Goal: Task Accomplishment & Management: Manage account settings

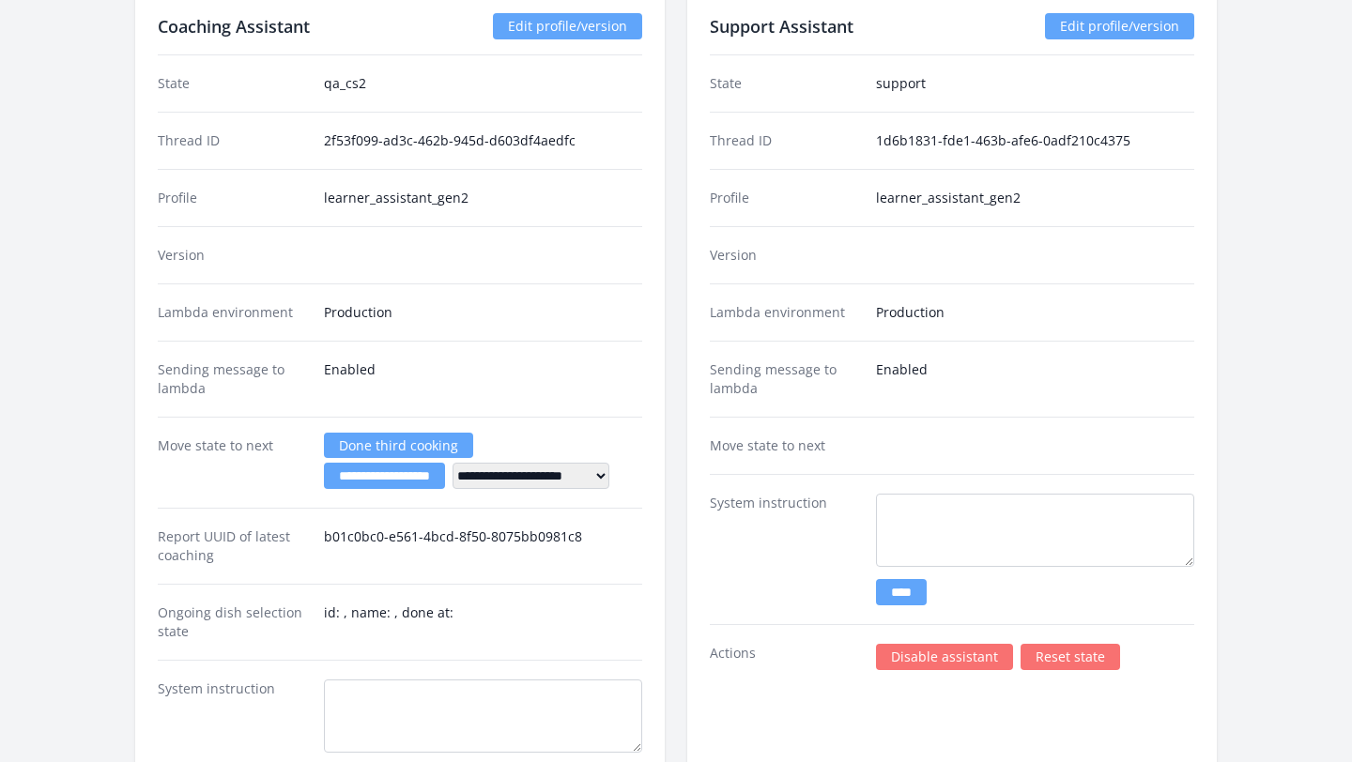
scroll to position [3224, 0]
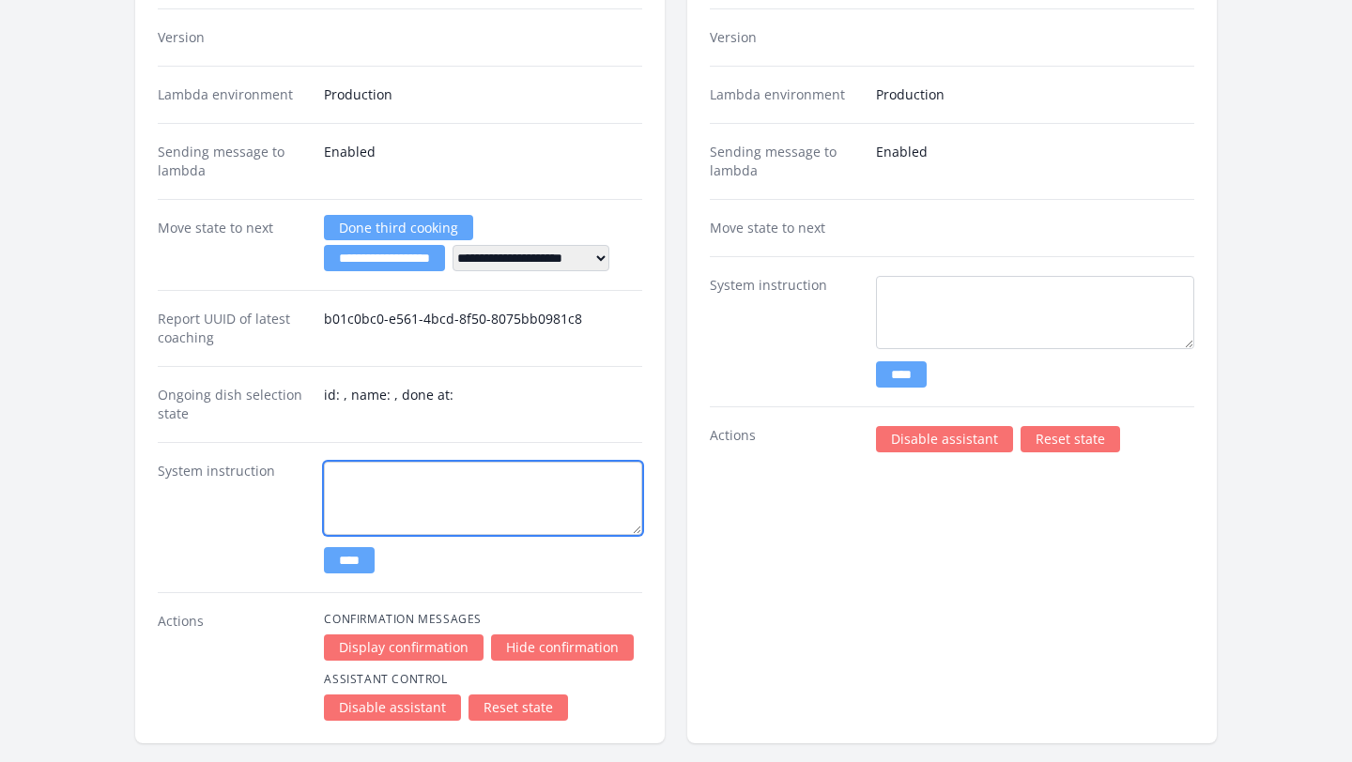
click at [351, 471] on textarea at bounding box center [483, 498] width 318 height 73
drag, startPoint x: 557, startPoint y: 479, endPoint x: 301, endPoint y: 477, distance: 255.3
click at [301, 477] on div "**********" at bounding box center [400, 517] width 484 height 150
click at [387, 500] on textarea "**********" at bounding box center [483, 498] width 318 height 73
type textarea "**********"
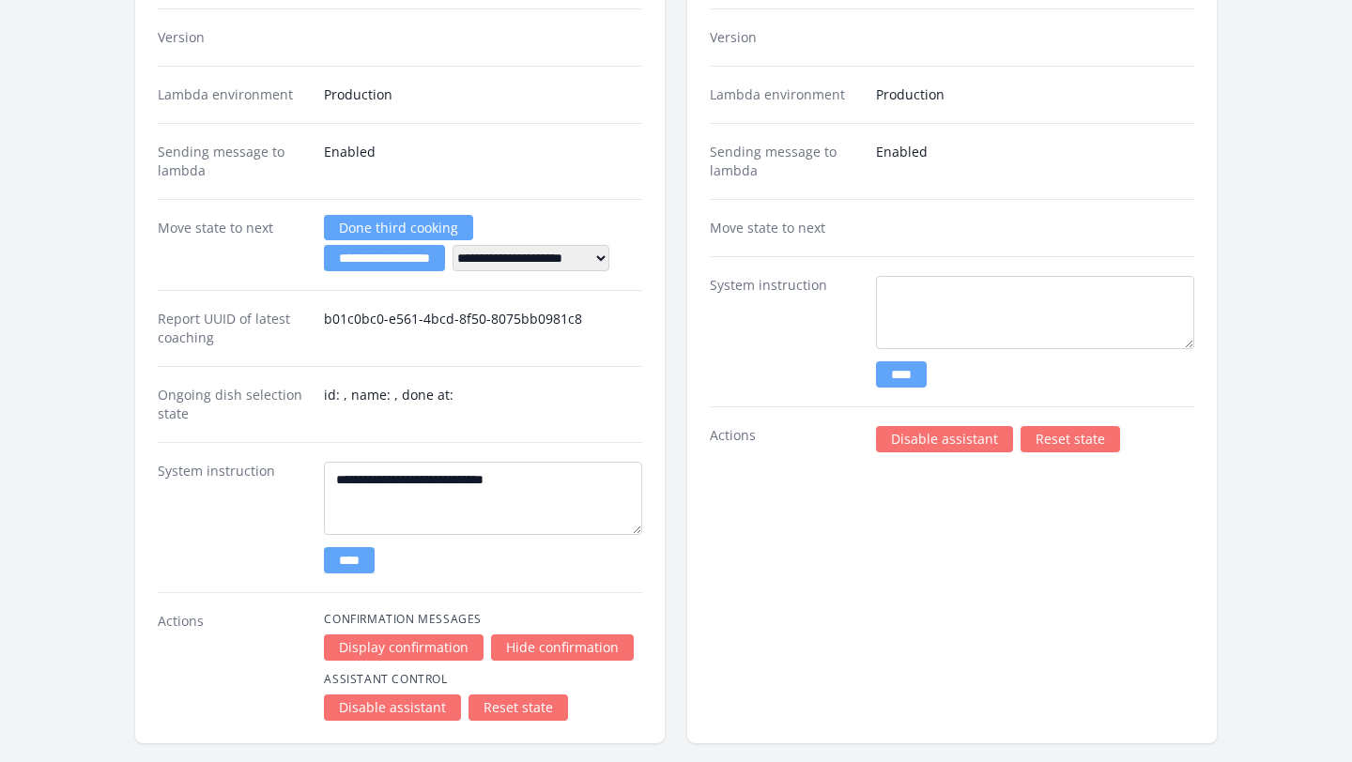
click at [365, 552] on input "****" at bounding box center [349, 560] width 51 height 26
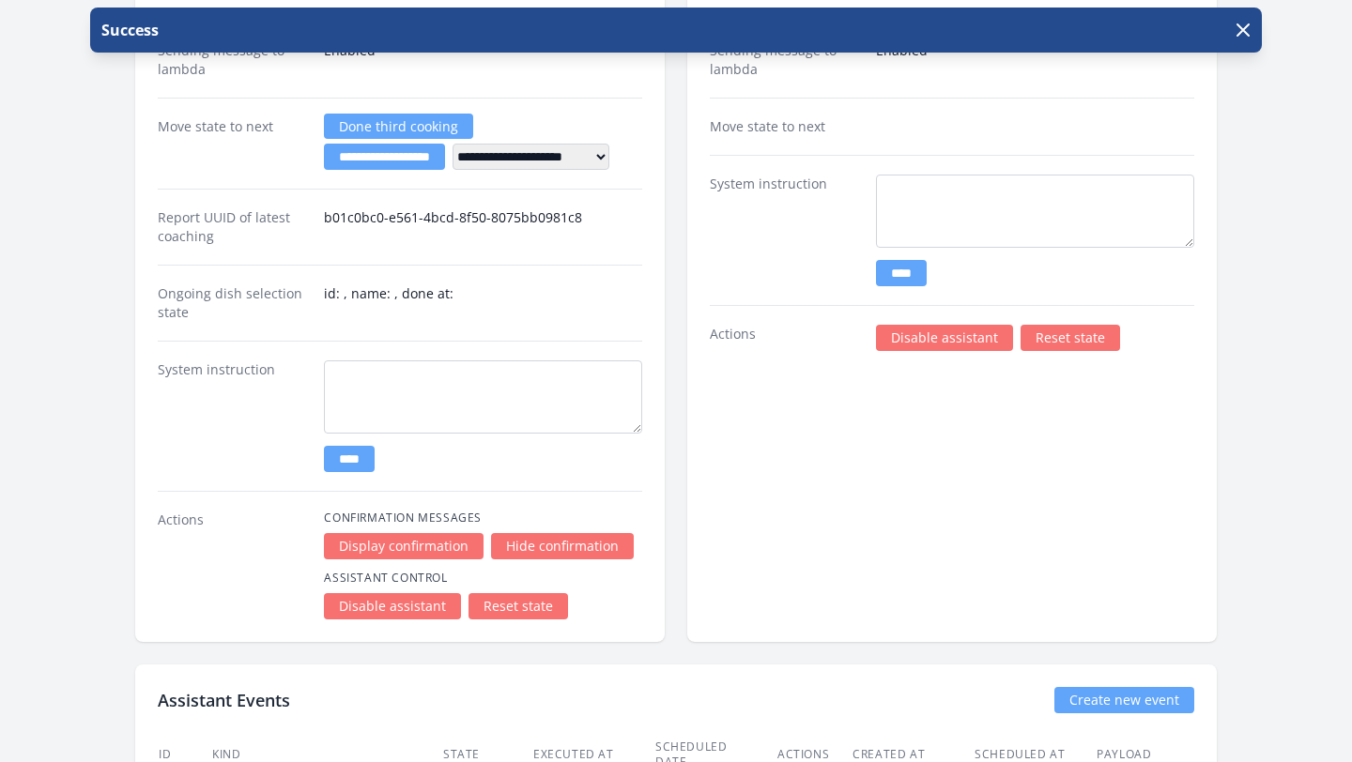
scroll to position [3237, 0]
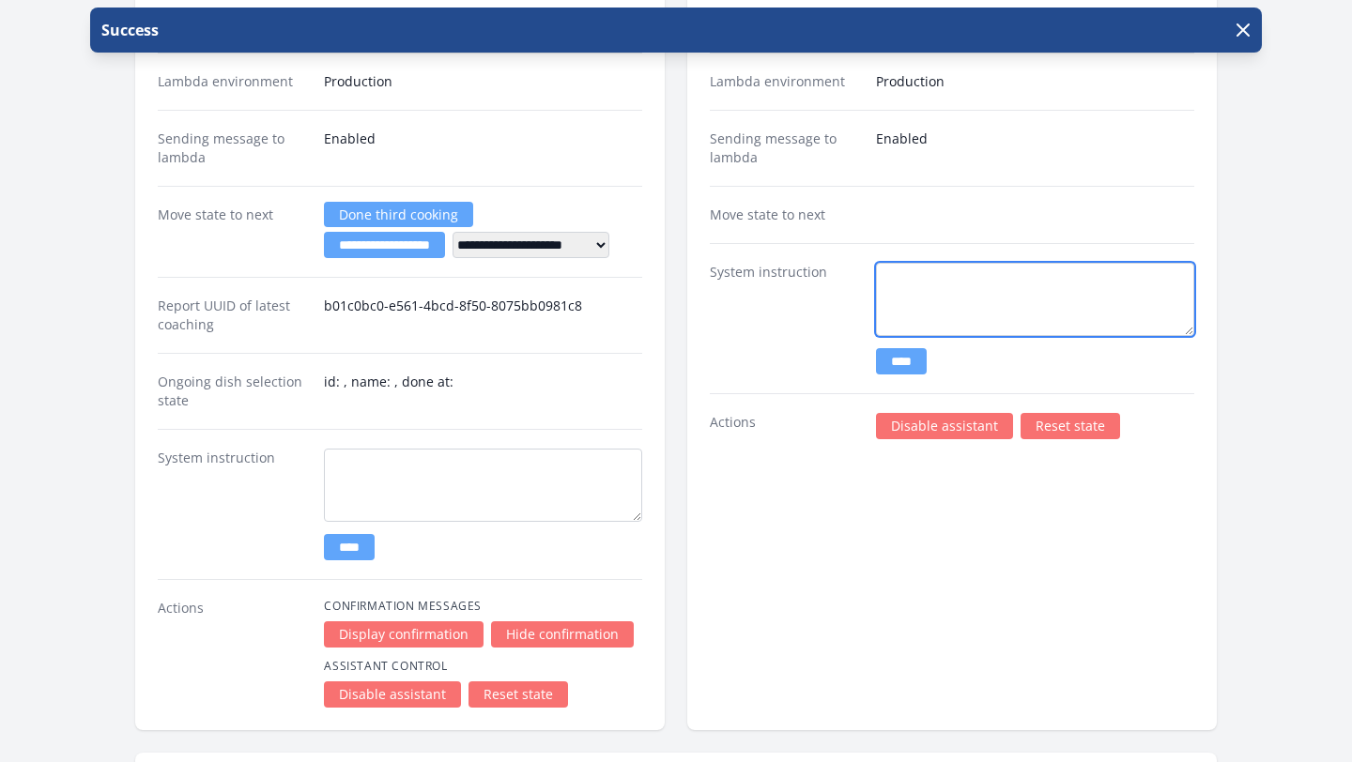
click at [907, 274] on textarea at bounding box center [1035, 299] width 318 height 73
paste textarea "**********"
type textarea "**********"
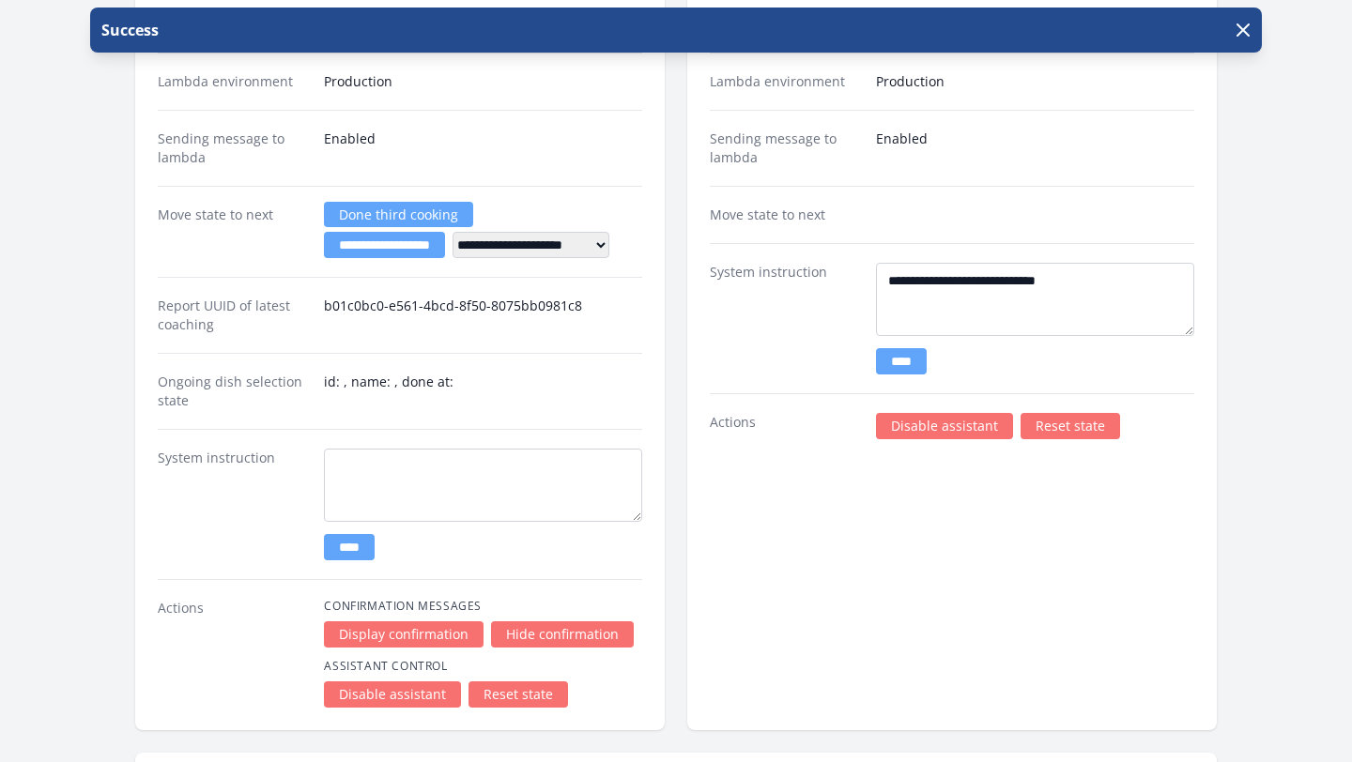
click at [924, 362] on input "****" at bounding box center [901, 361] width 51 height 26
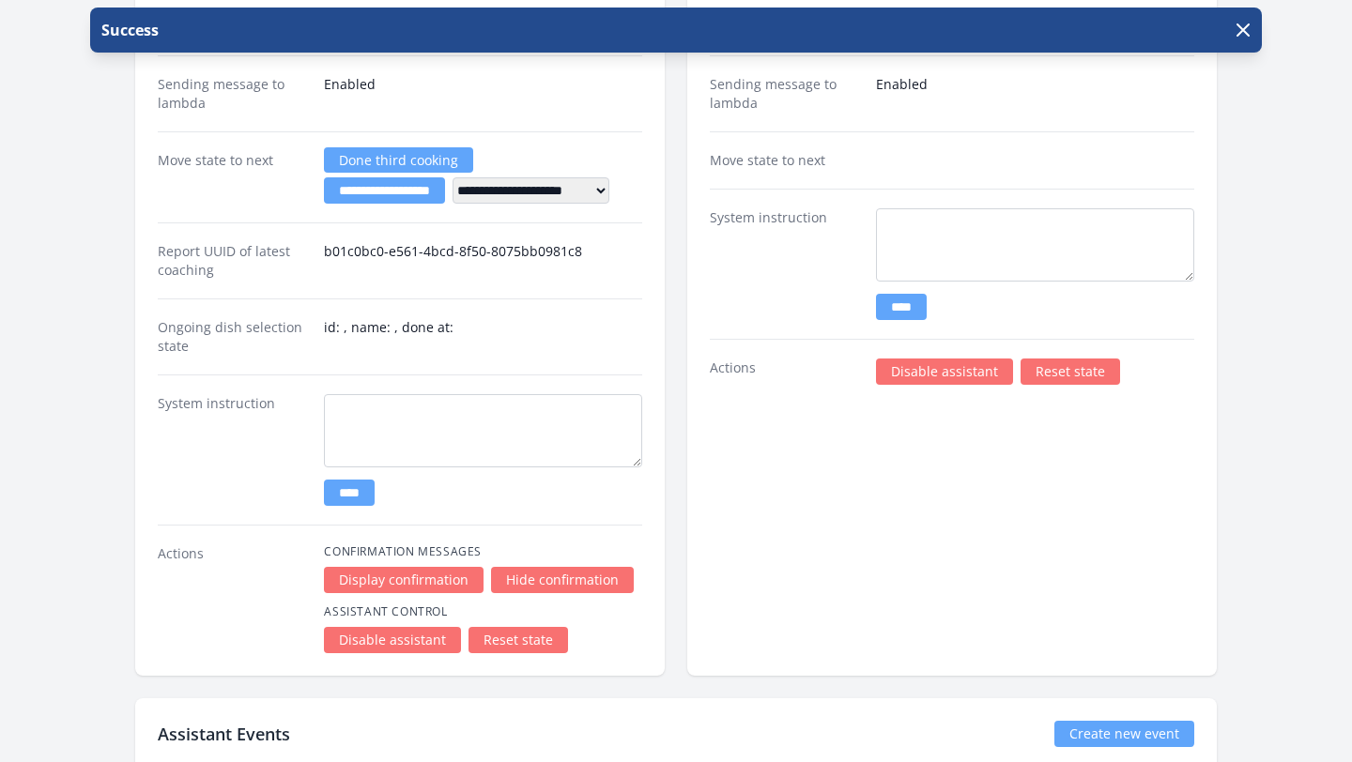
scroll to position [3295, 0]
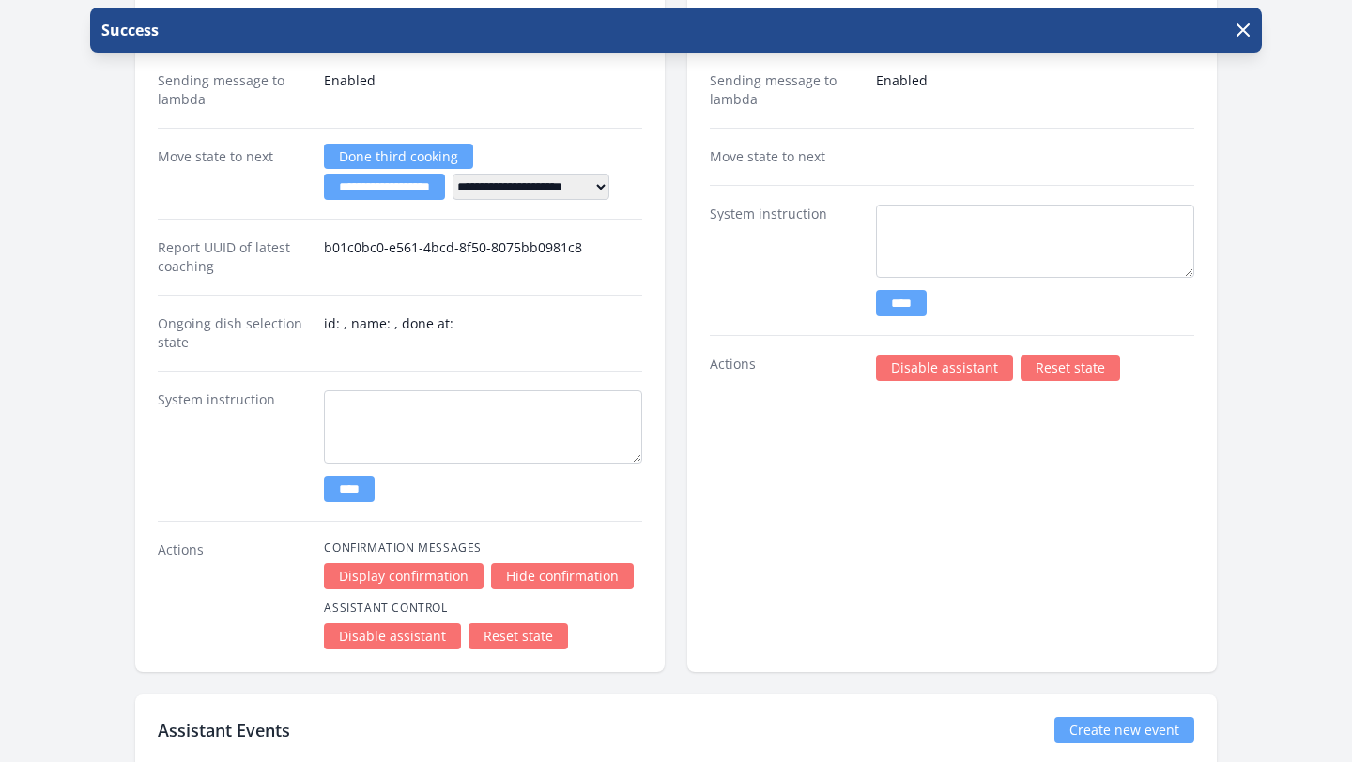
click at [920, 372] on link "Disable assistant" at bounding box center [944, 368] width 137 height 26
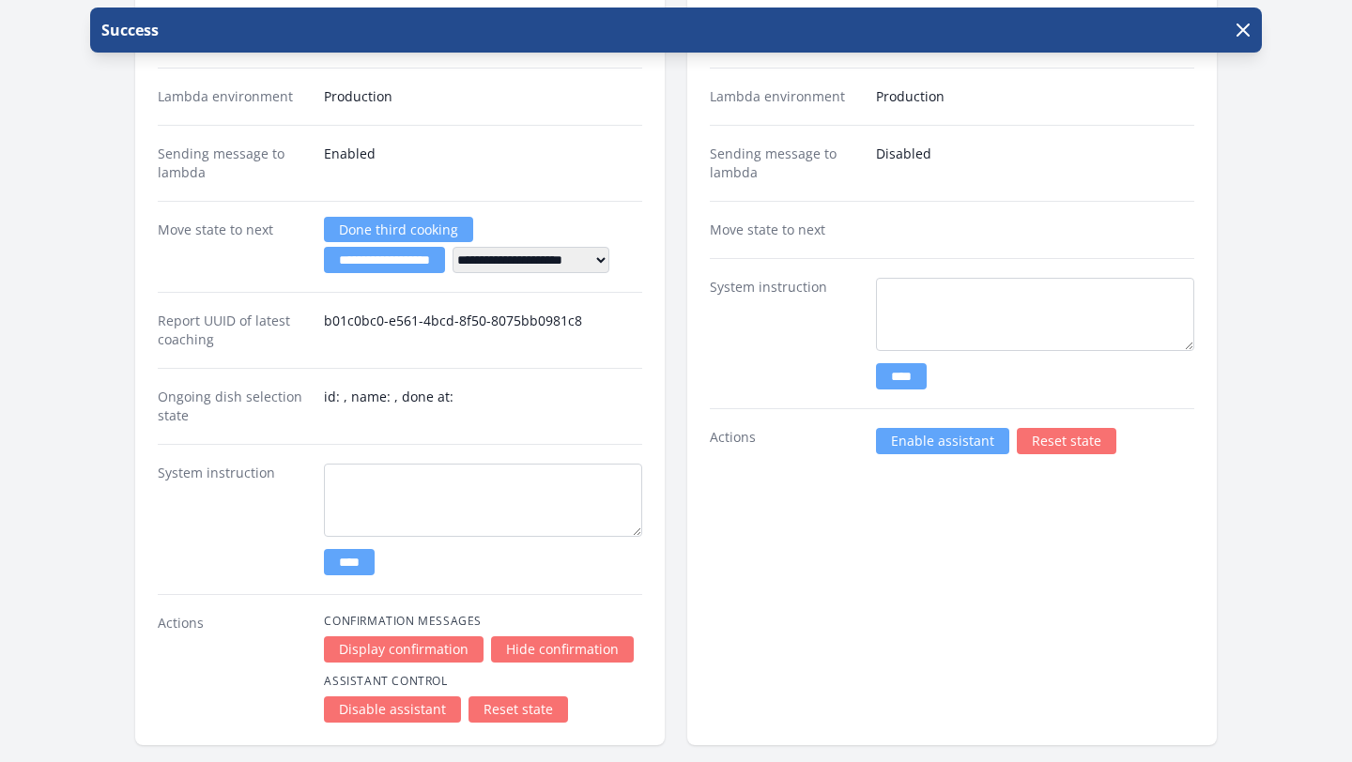
scroll to position [3527, 0]
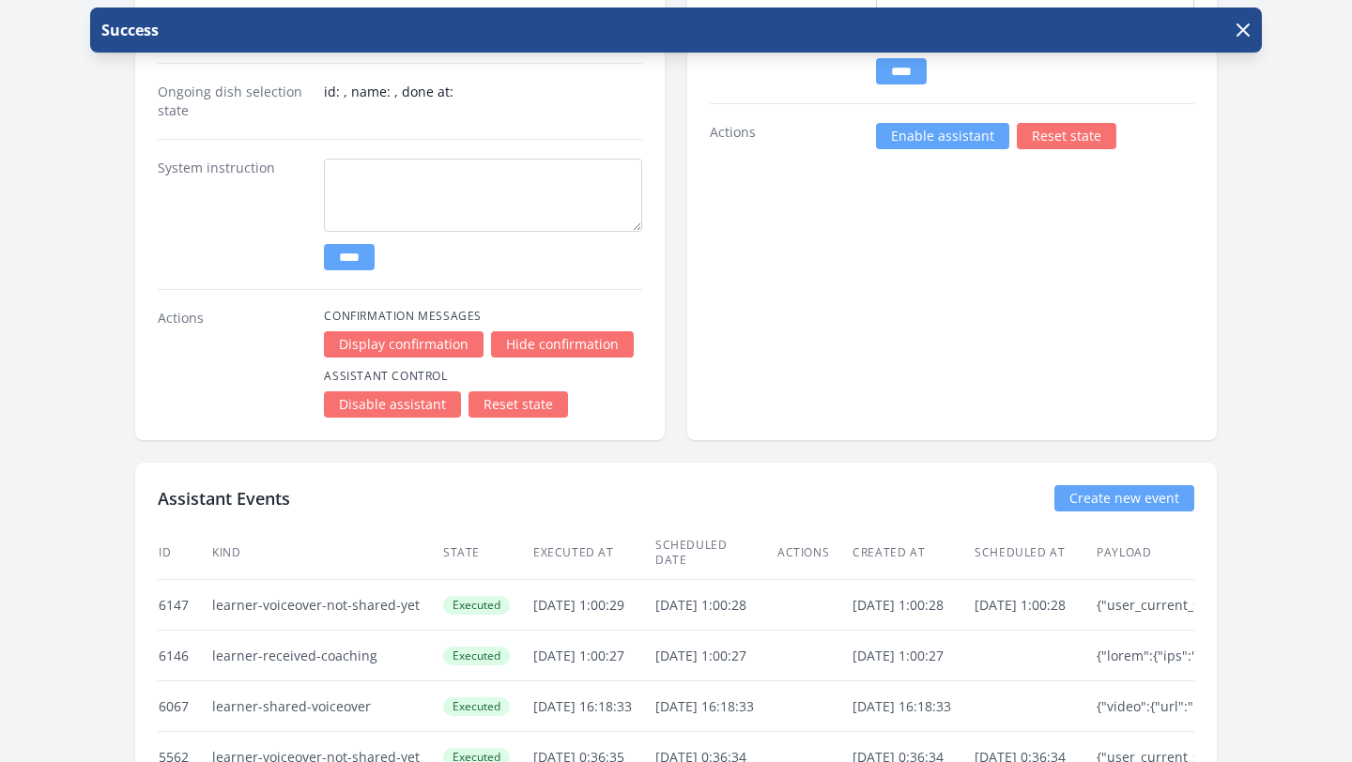
click at [421, 403] on link "Disable assistant" at bounding box center [392, 404] width 137 height 26
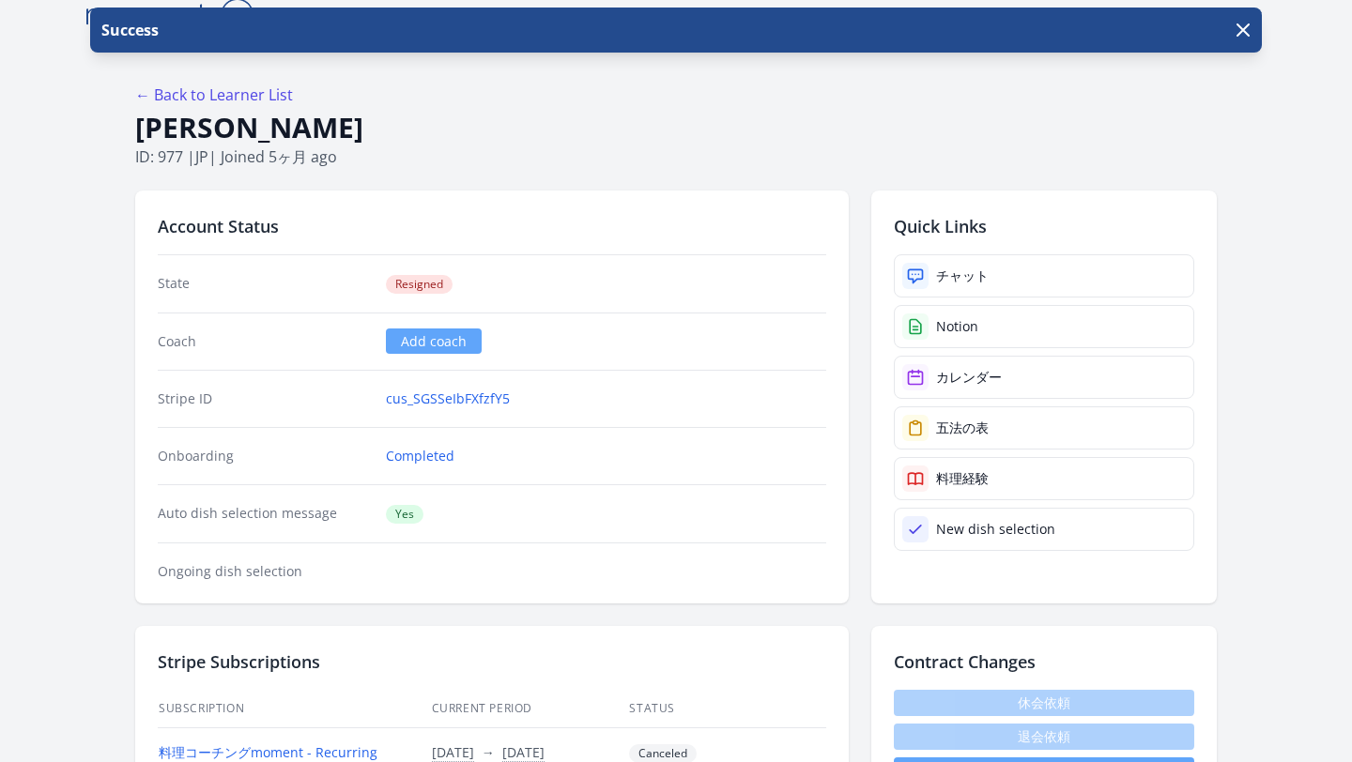
scroll to position [22, 0]
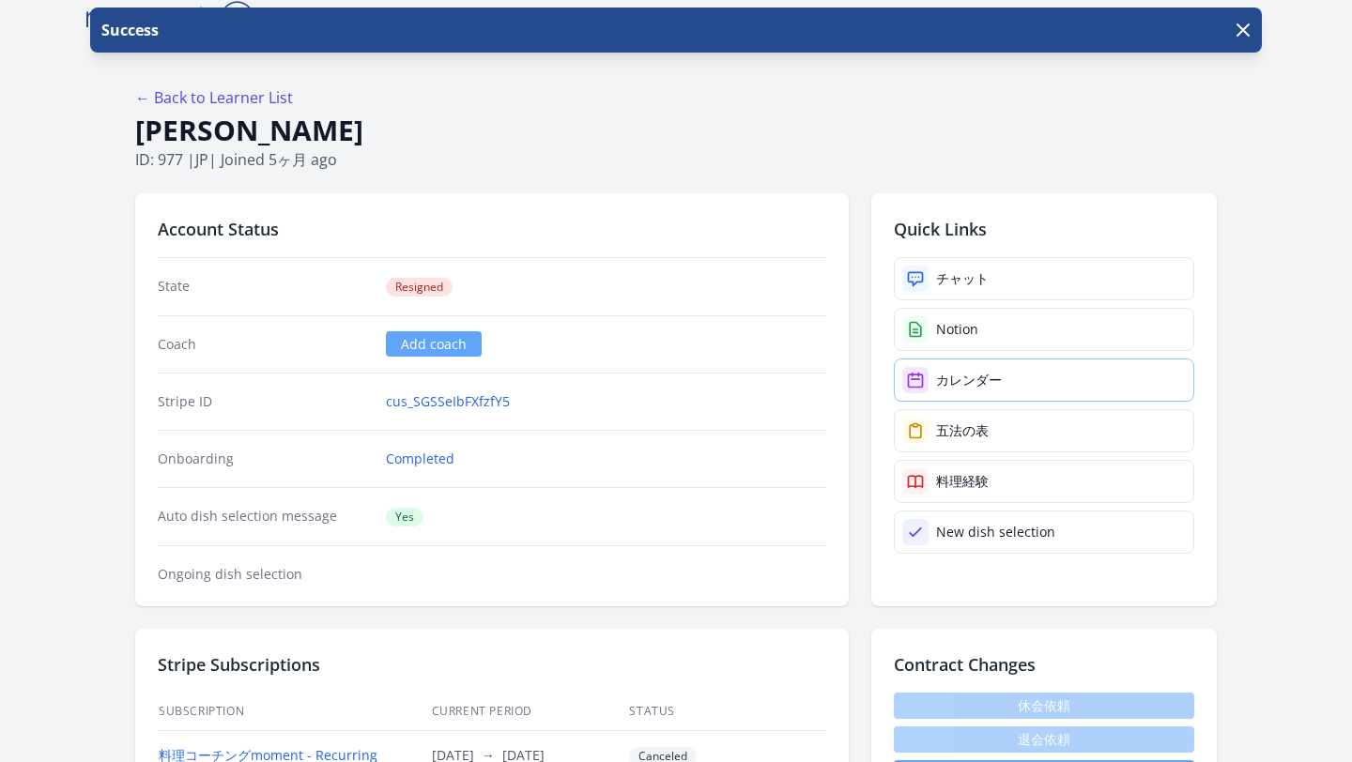
click at [908, 370] on div at bounding box center [915, 380] width 26 height 26
click at [927, 281] on div at bounding box center [915, 279] width 26 height 26
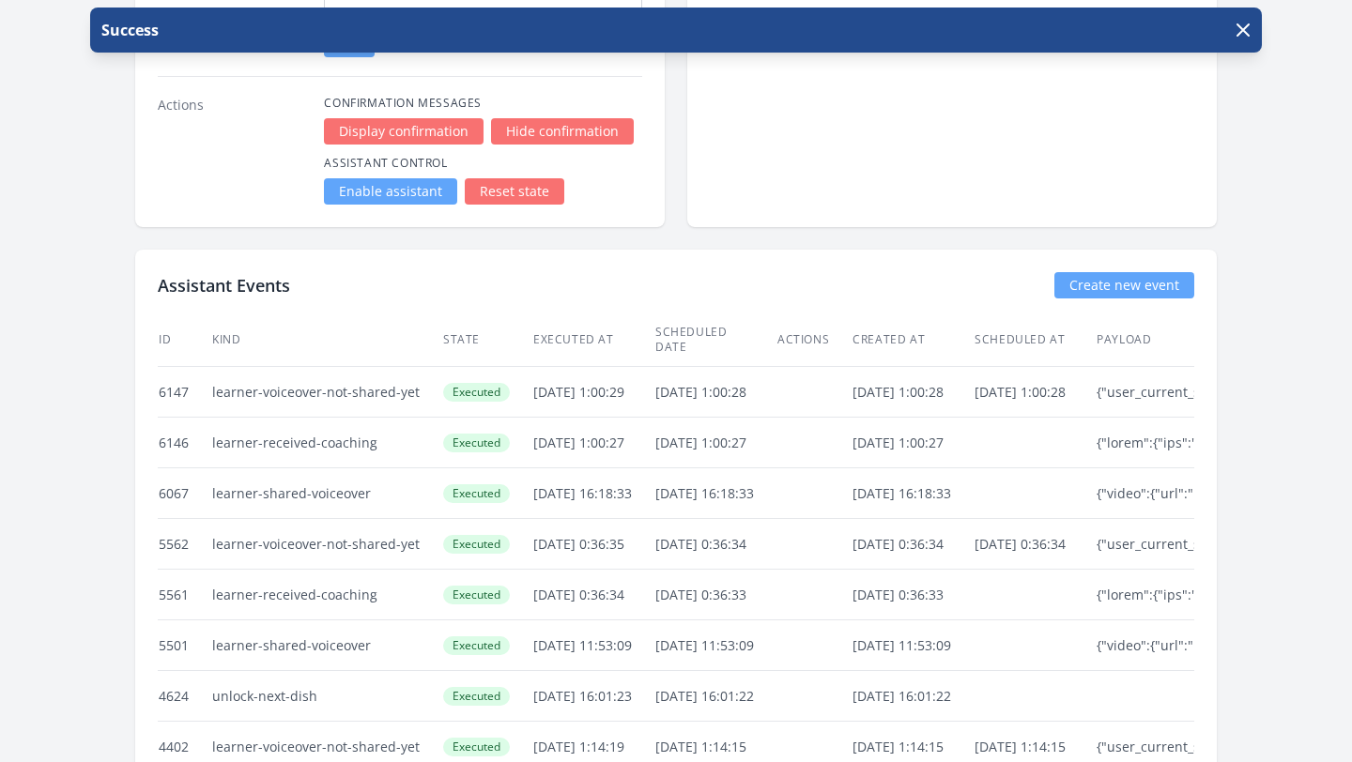
scroll to position [3605, 0]
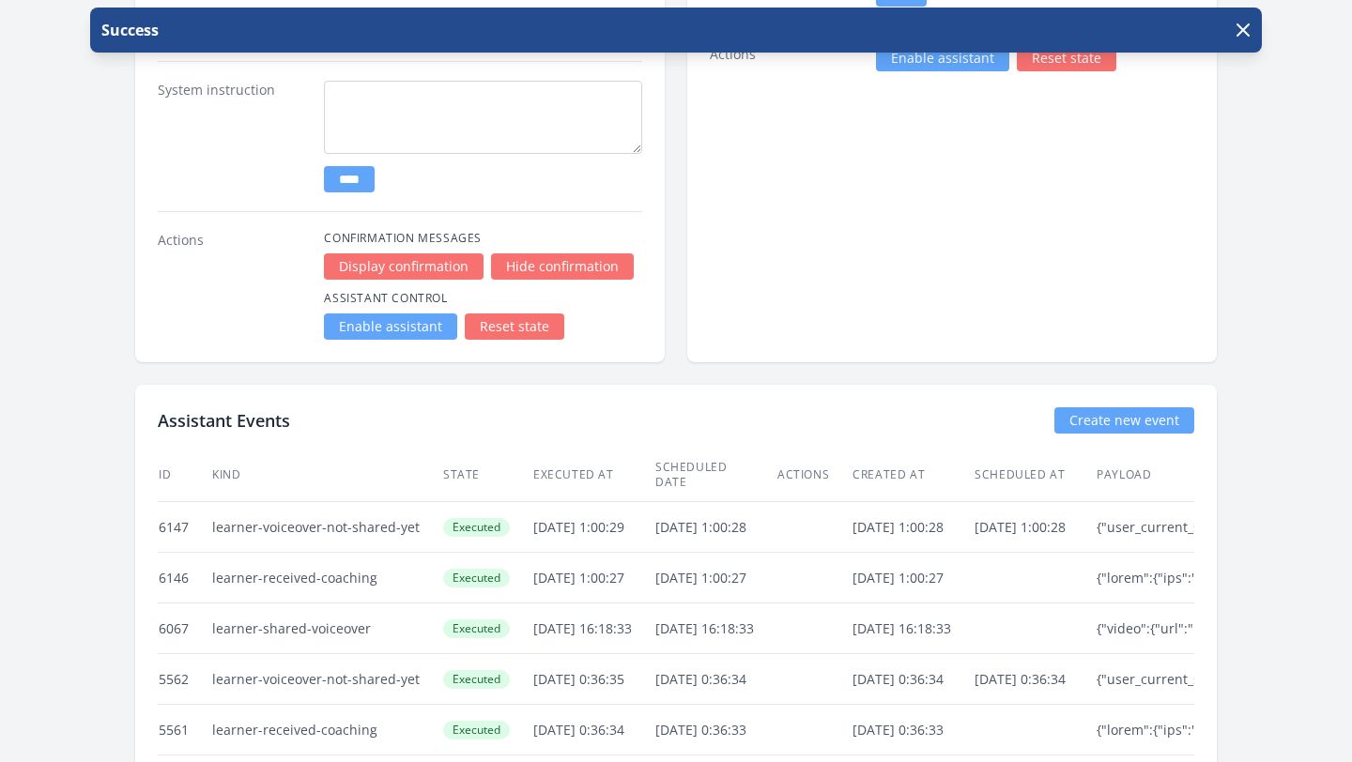
click at [467, 518] on span "Executed" at bounding box center [476, 527] width 67 height 19
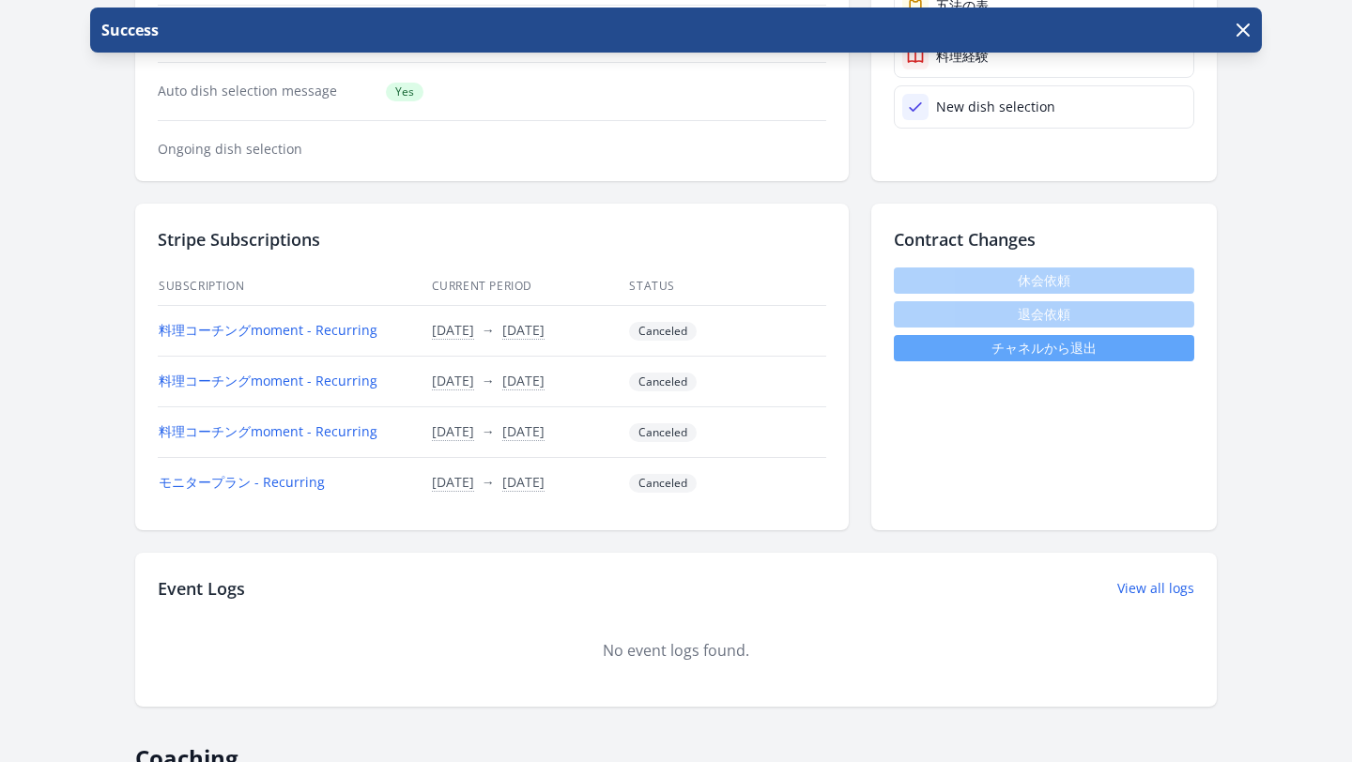
scroll to position [308, 0]
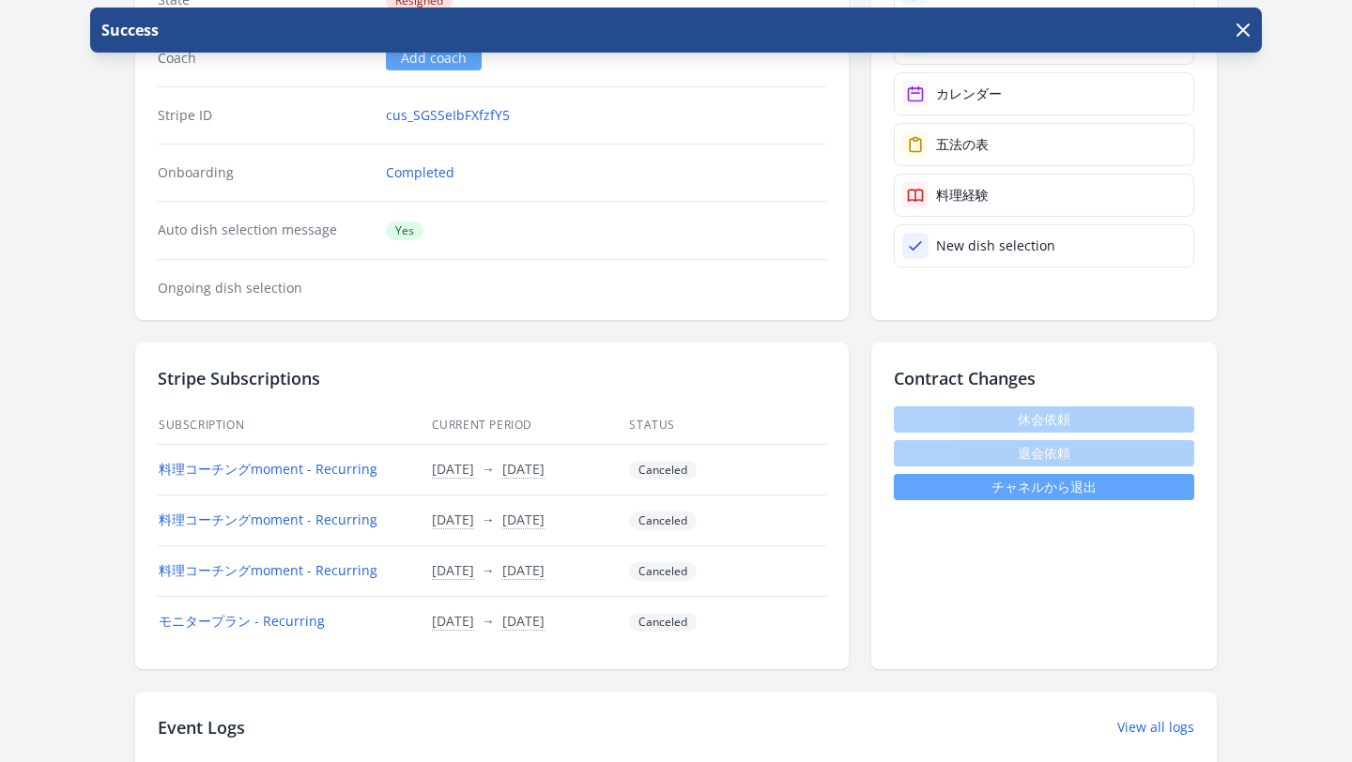
click at [940, 486] on link "チャネルから退出" at bounding box center [1044, 487] width 300 height 26
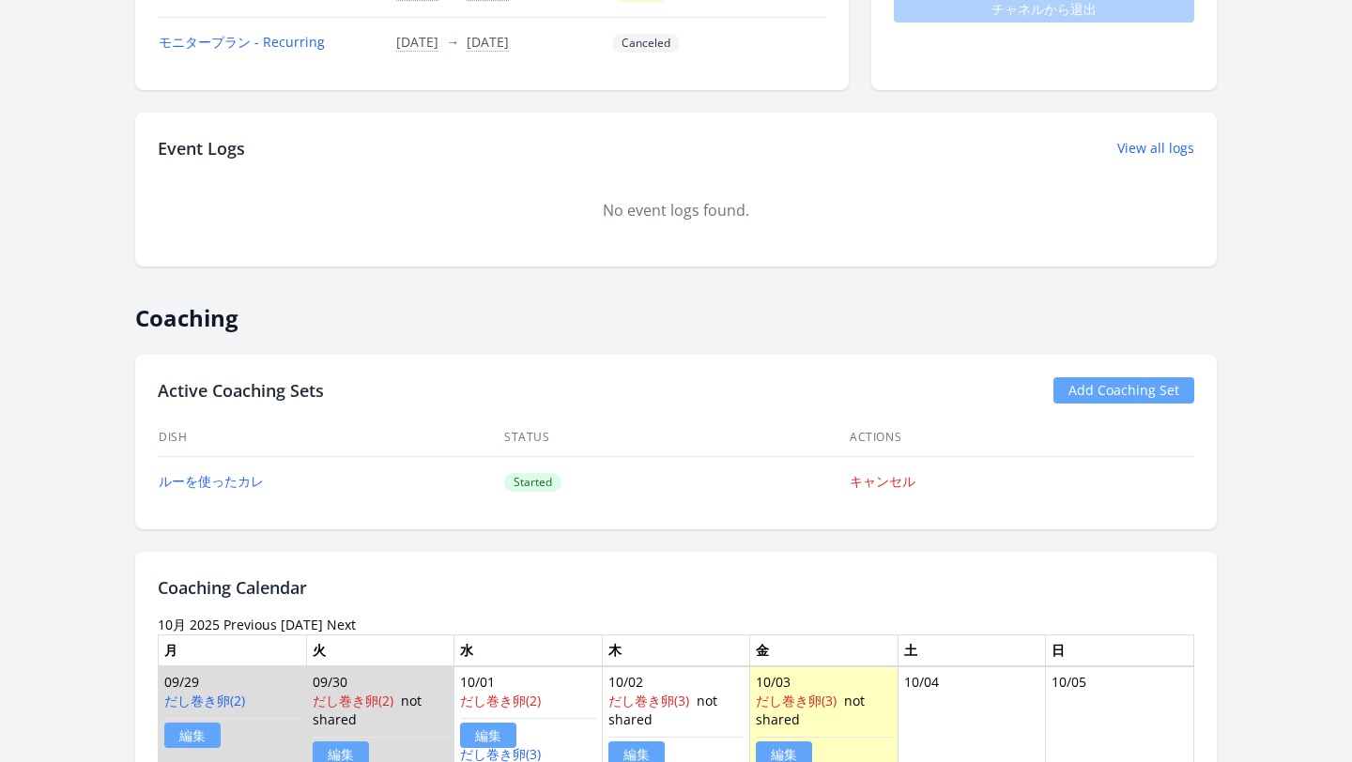
scroll to position [846, 0]
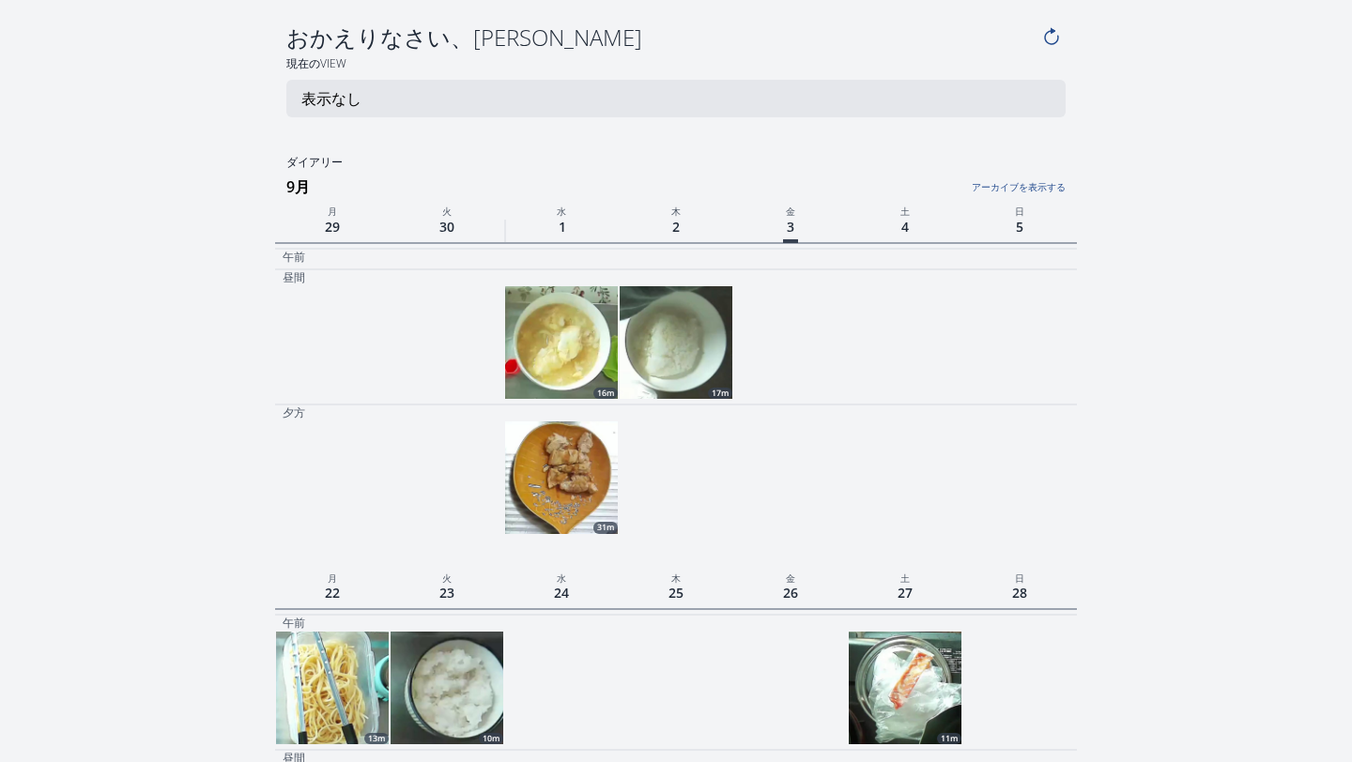
click at [1008, 191] on link "アーカイブを表示する" at bounding box center [931, 182] width 267 height 24
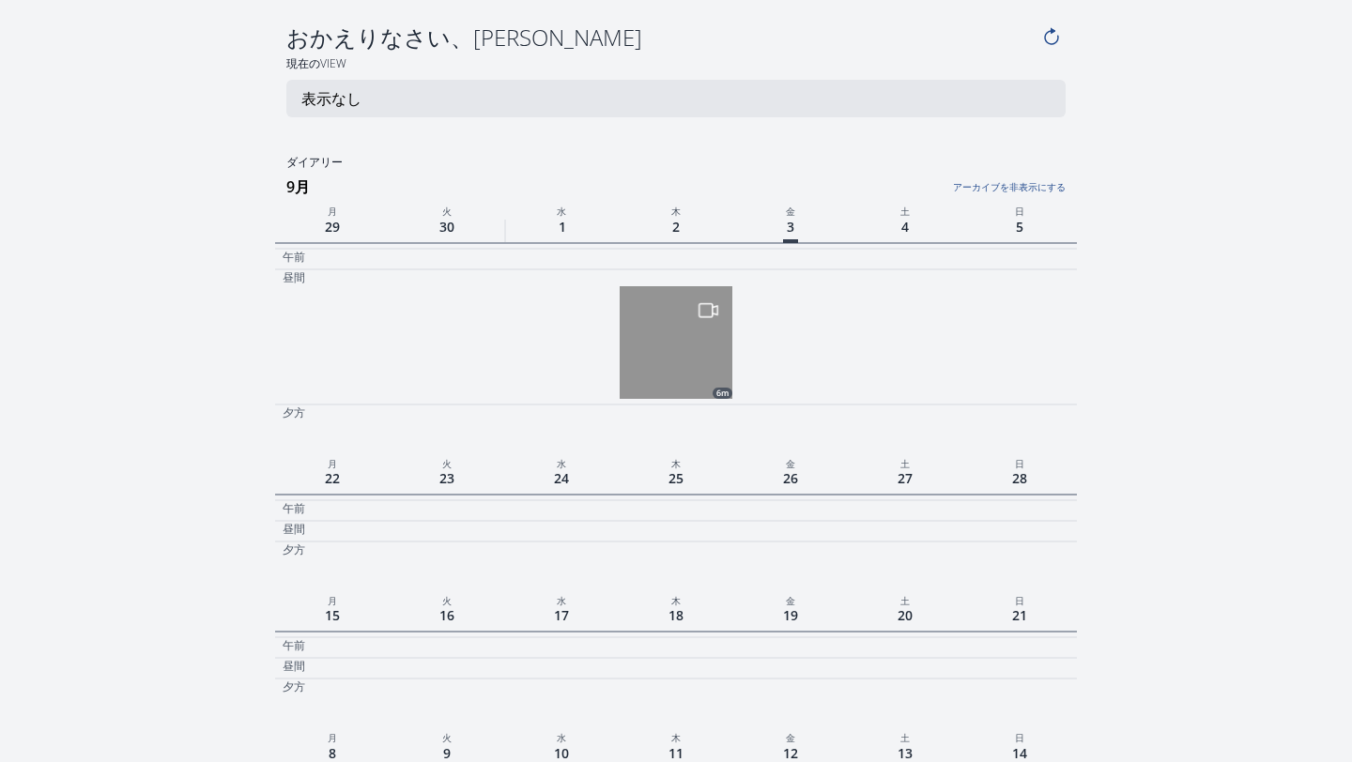
click at [1017, 187] on link "アーカイブを非表示にする" at bounding box center [931, 182] width 267 height 24
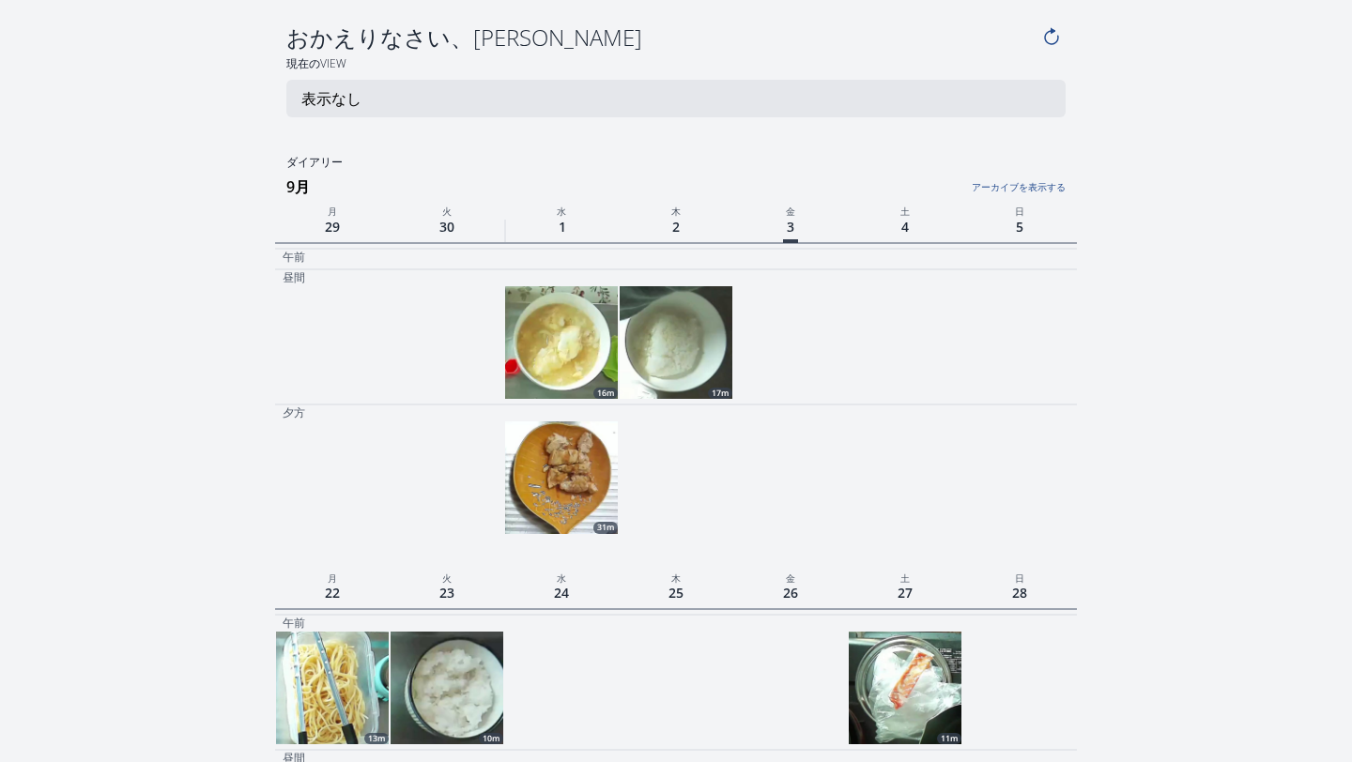
click at [1017, 189] on link "アーカイブを表示する" at bounding box center [931, 182] width 267 height 24
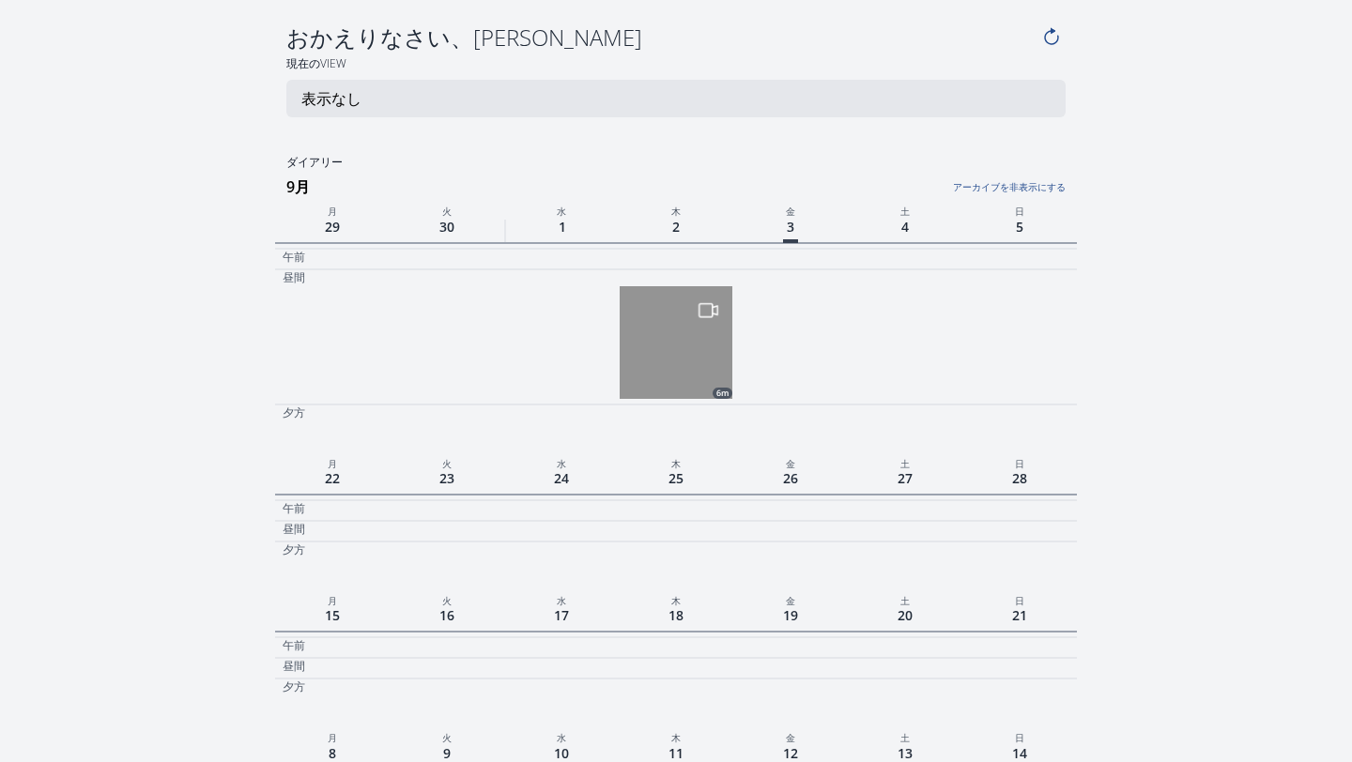
click at [1017, 189] on link "アーカイブを非表示にする" at bounding box center [931, 182] width 267 height 24
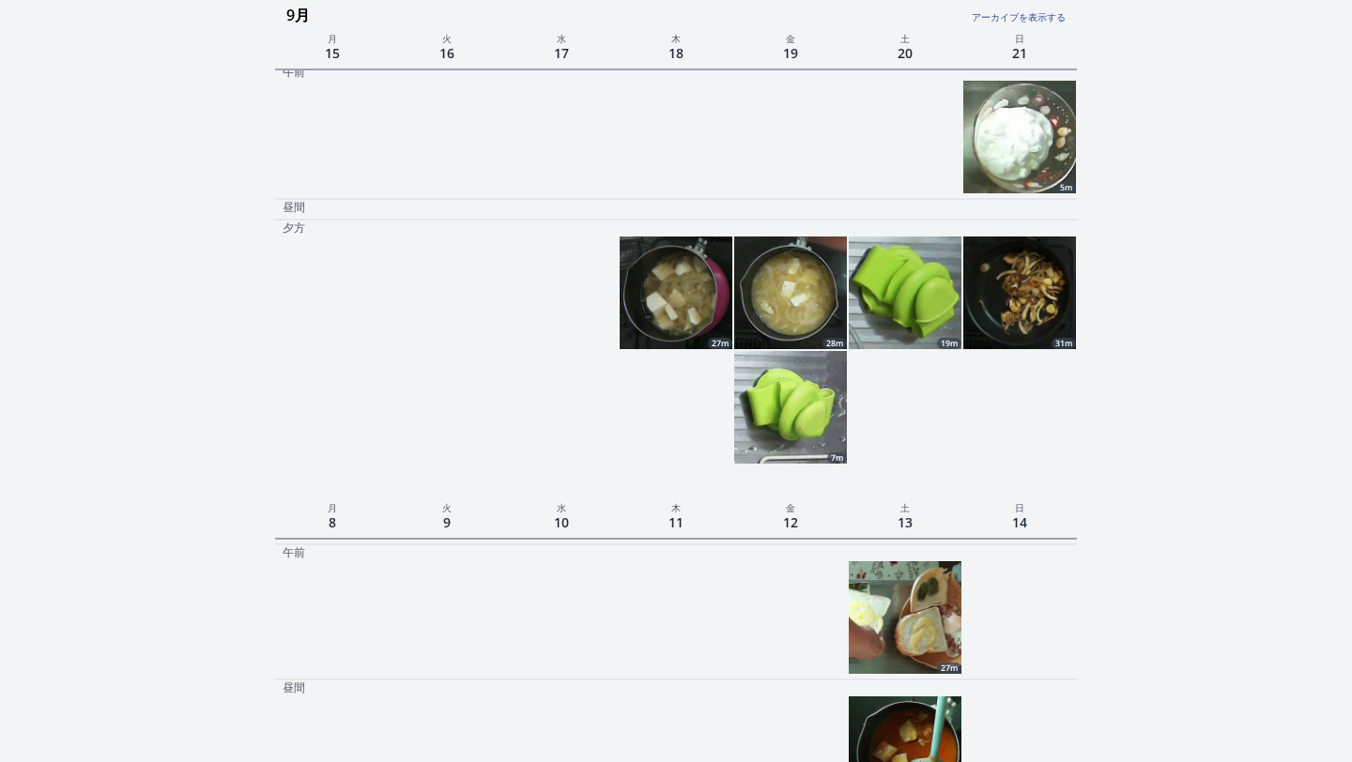
scroll to position [1450, 0]
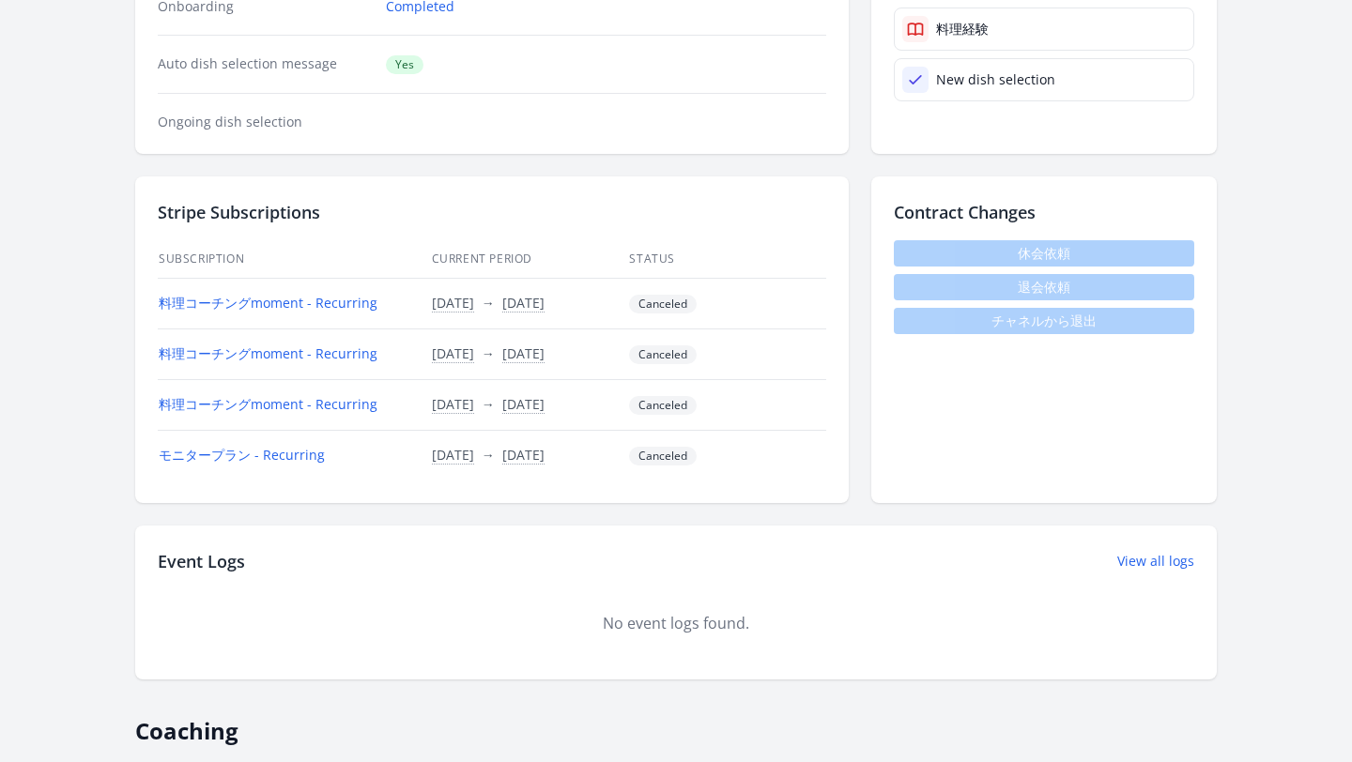
scroll to position [480, 0]
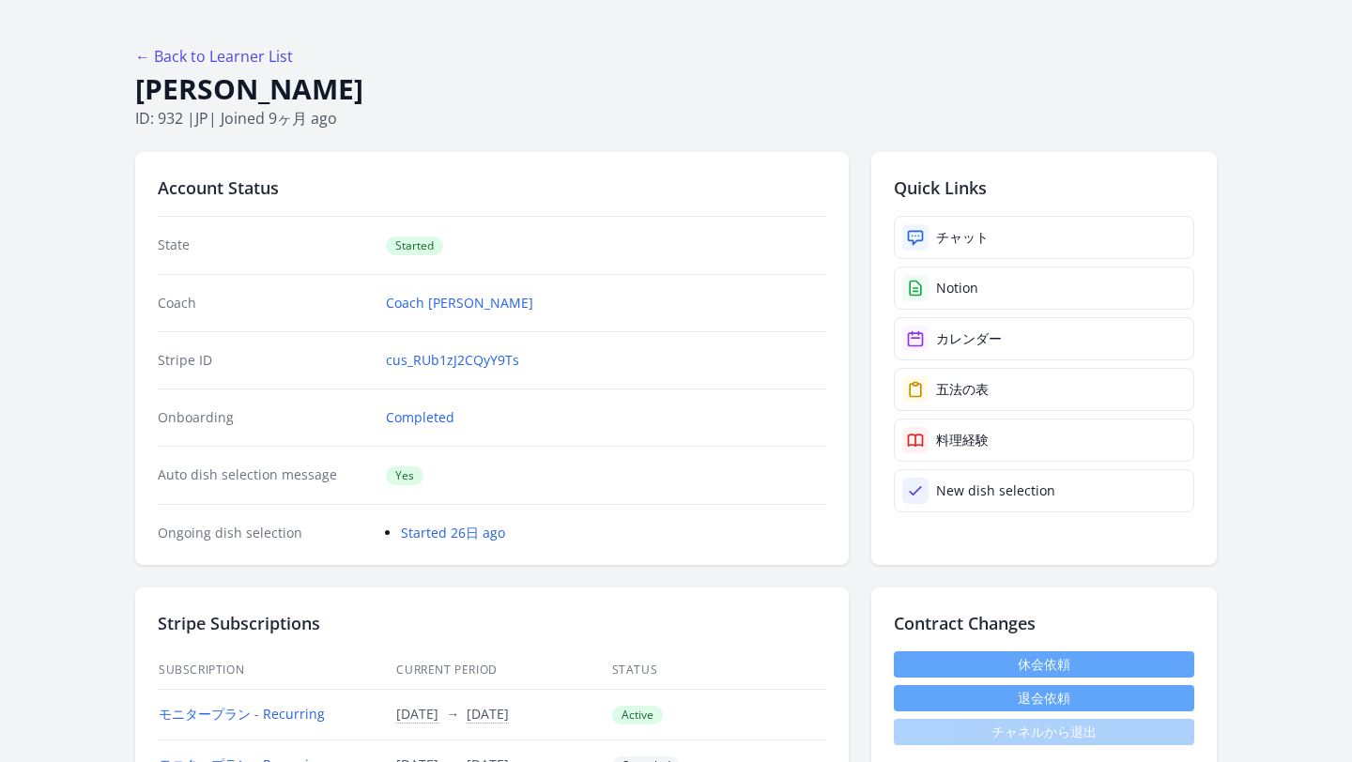
scroll to position [10, 0]
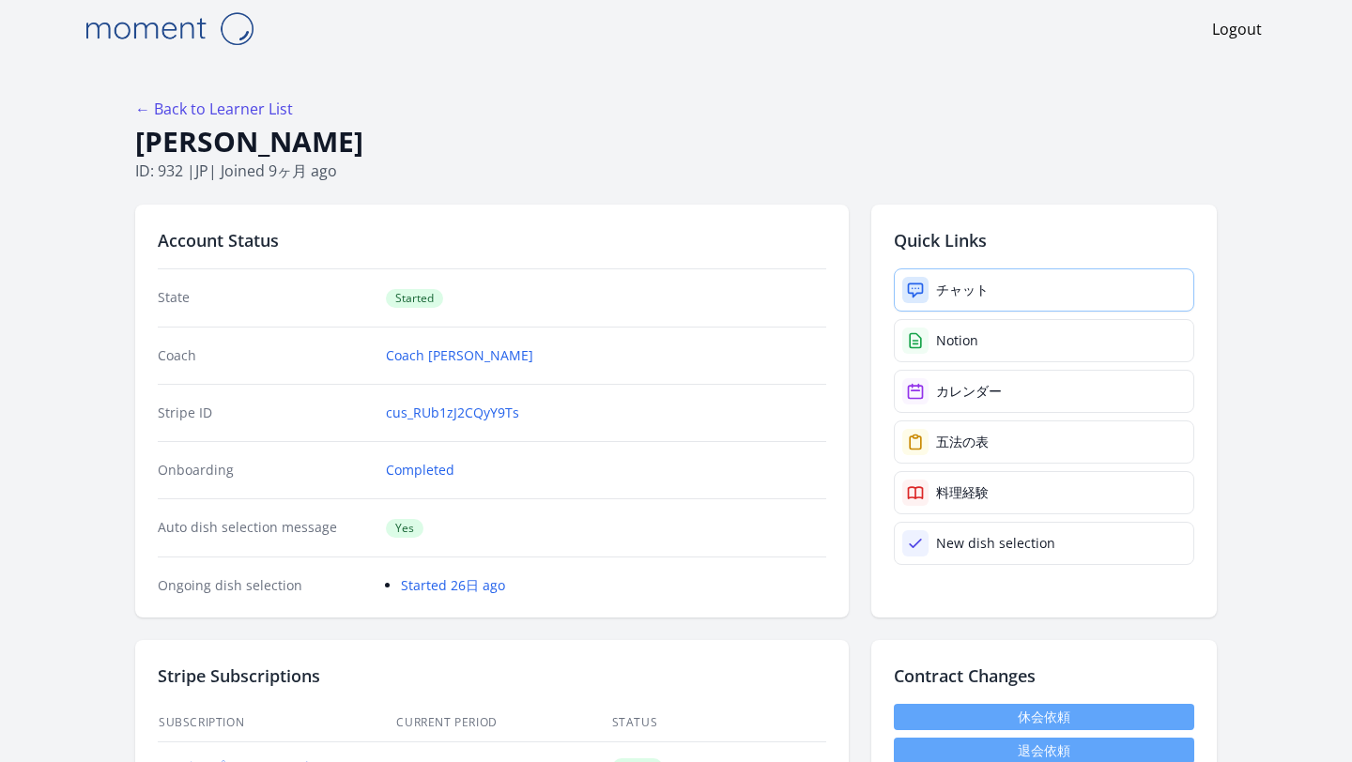
click at [928, 285] on link "チャット" at bounding box center [1044, 289] width 300 height 43
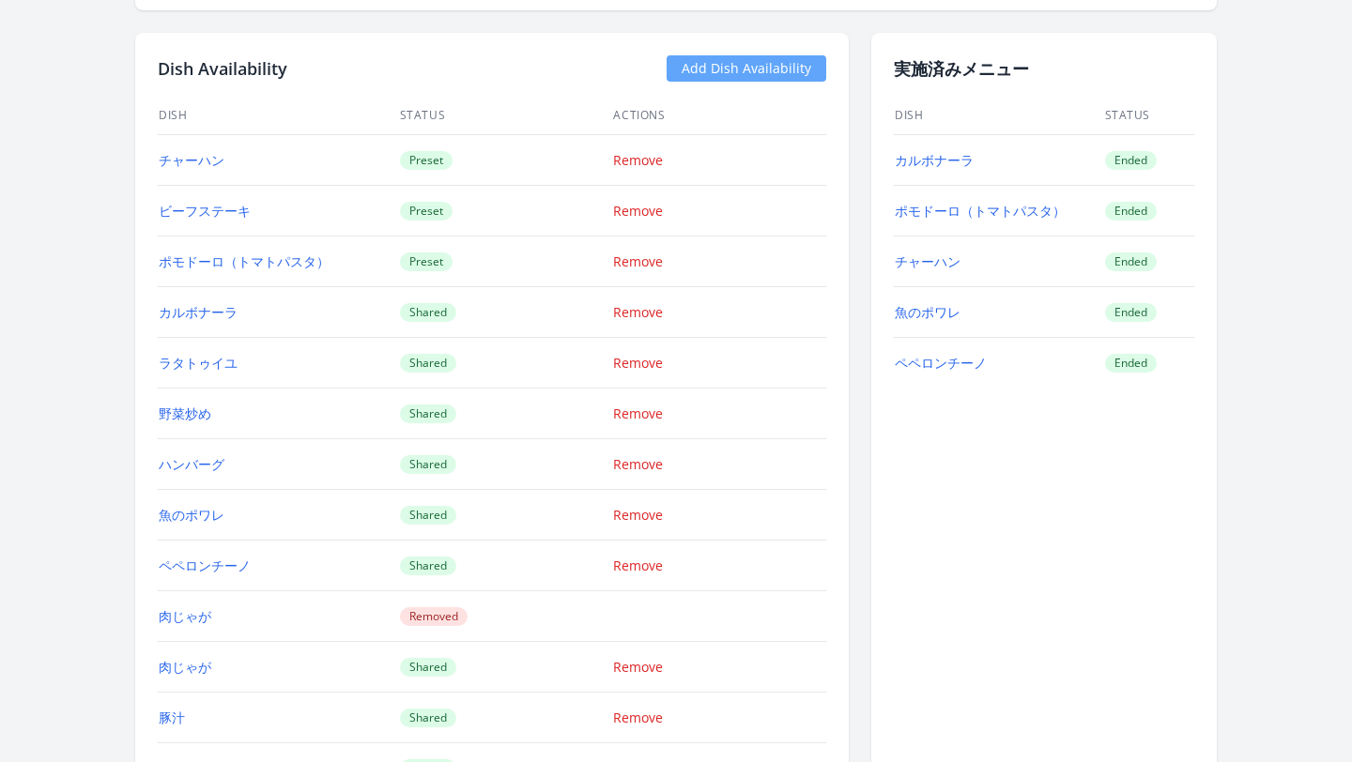
scroll to position [1742, 0]
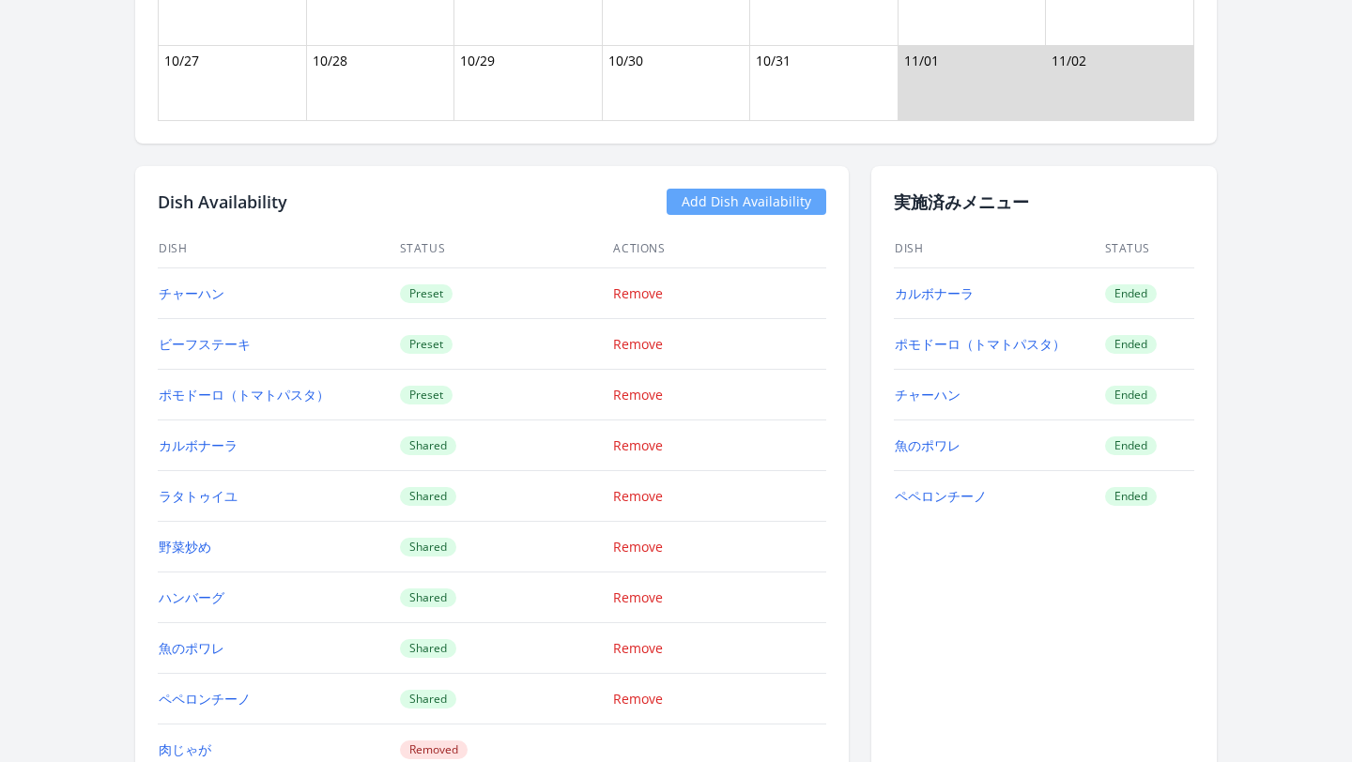
click at [694, 202] on link "Add Dish Availability" at bounding box center [746, 202] width 160 height 26
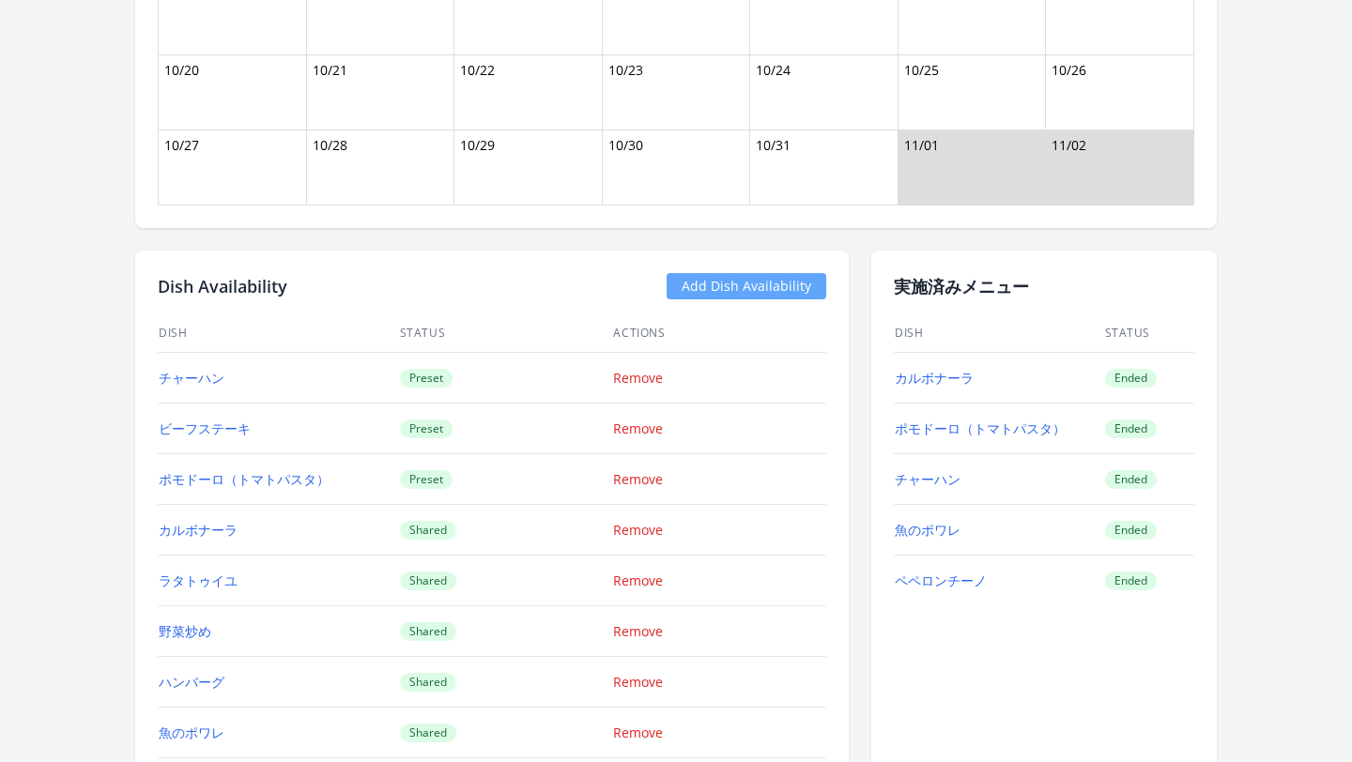
scroll to position [1725, 0]
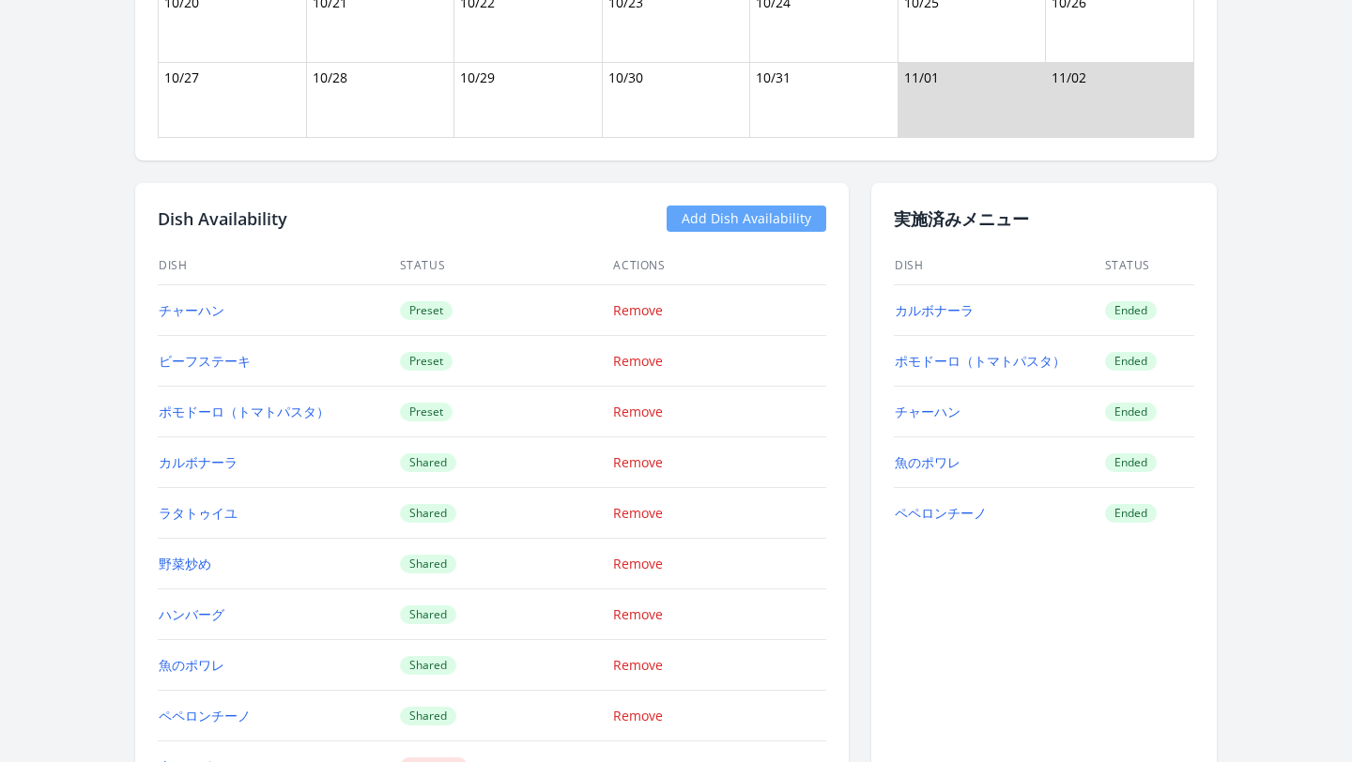
click at [705, 221] on link "Add Dish Availability" at bounding box center [746, 219] width 160 height 26
click at [696, 219] on link "Add Dish Availability" at bounding box center [746, 219] width 160 height 26
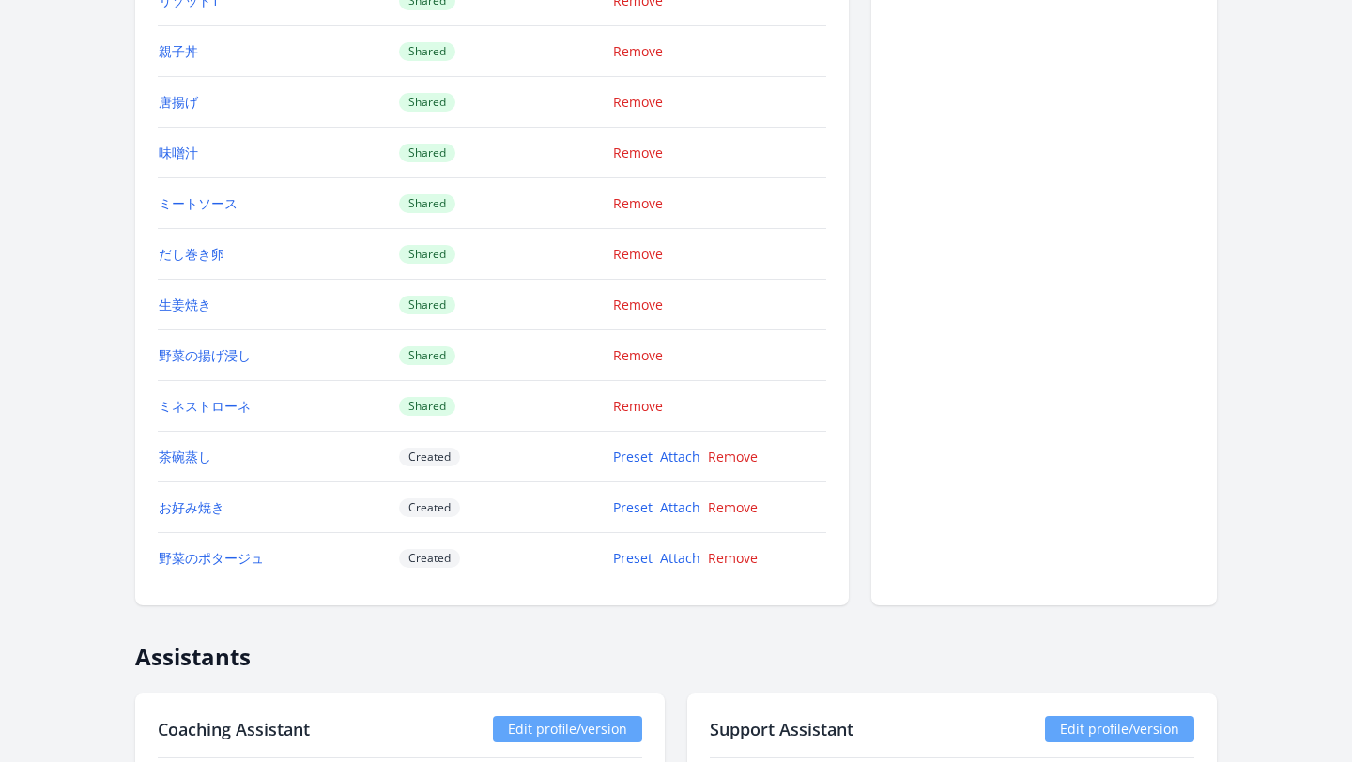
scroll to position [2936, 0]
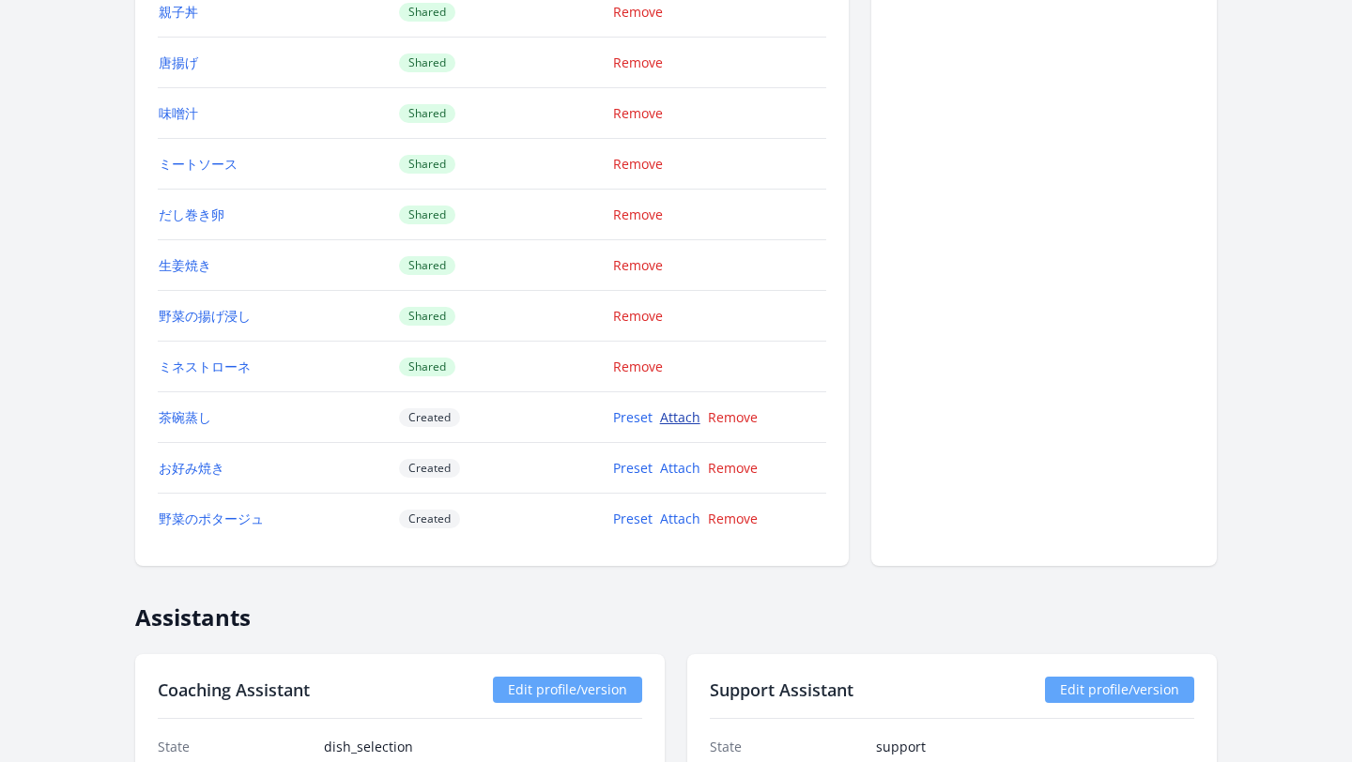
click at [670, 414] on link "Attach" at bounding box center [680, 417] width 40 height 18
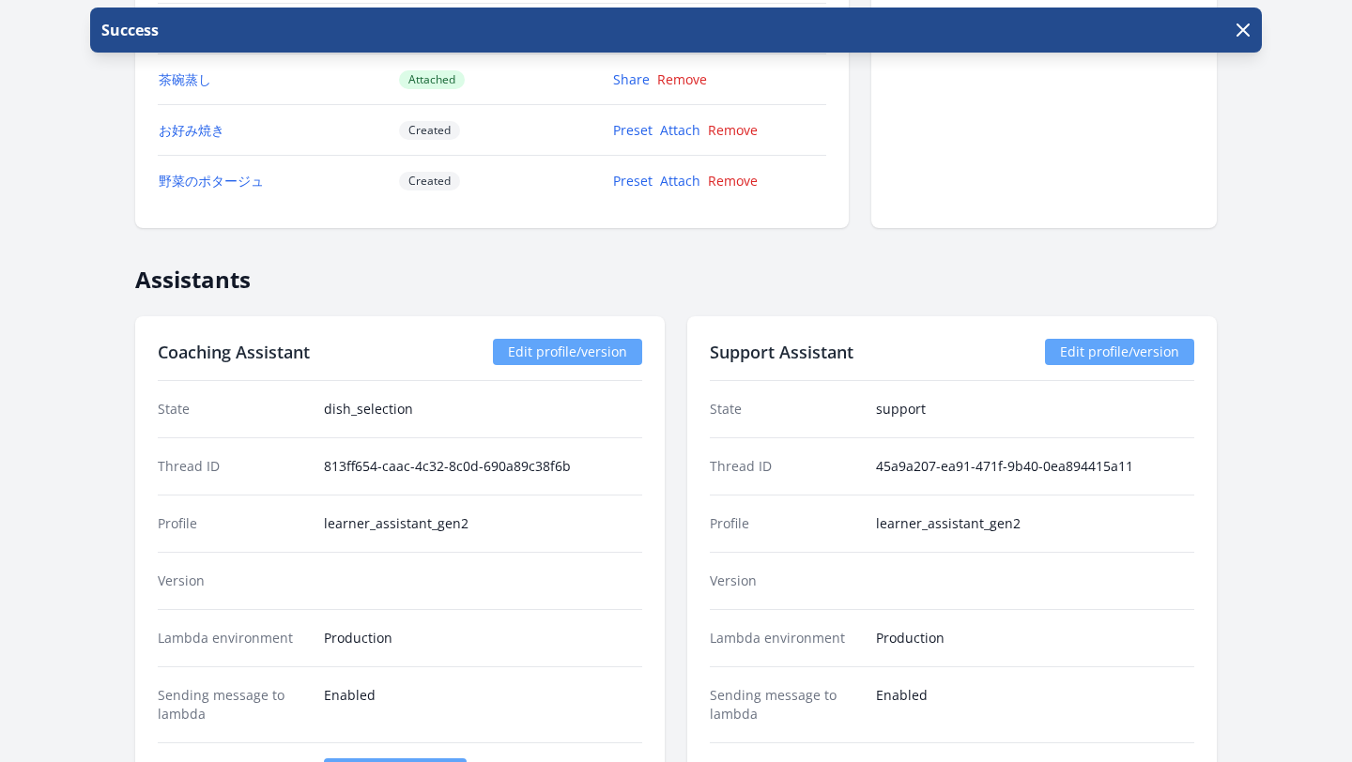
scroll to position [3022, 0]
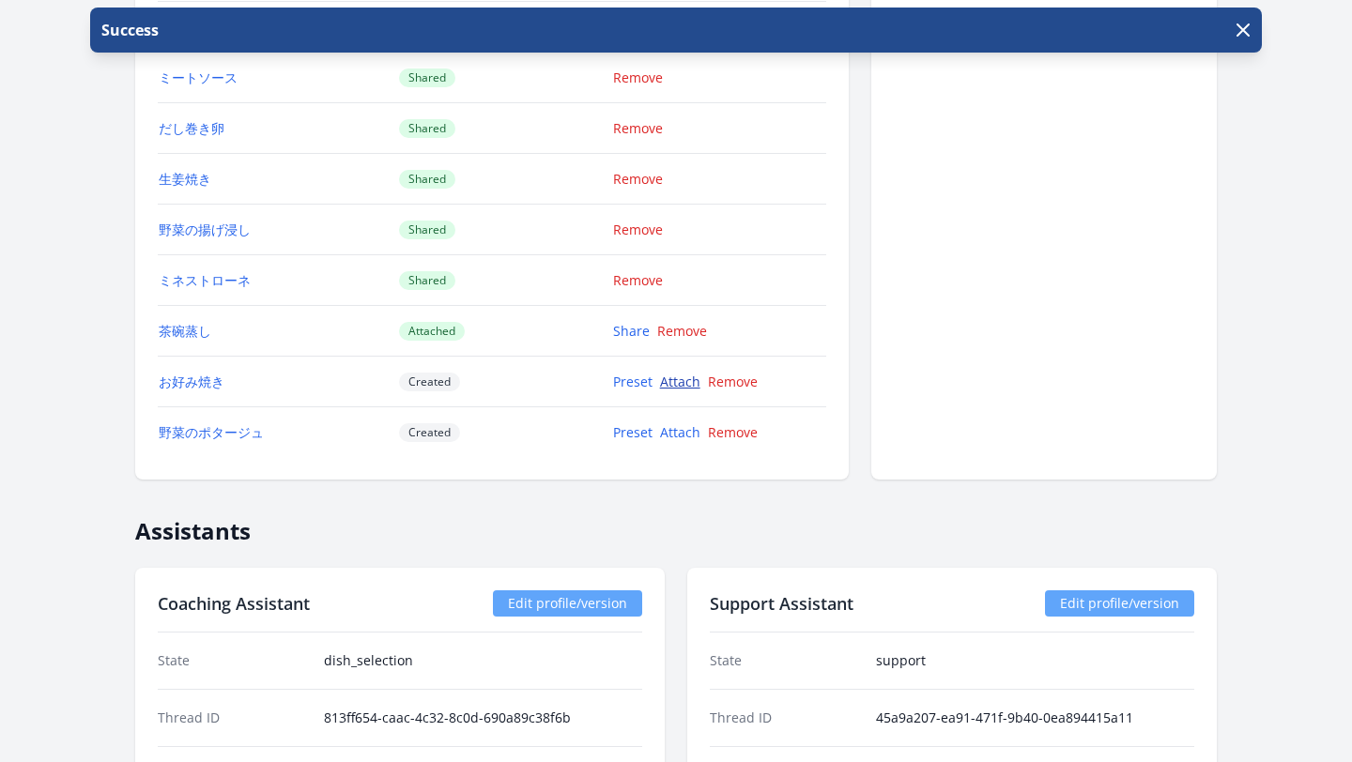
click at [686, 385] on link "Attach" at bounding box center [680, 382] width 40 height 18
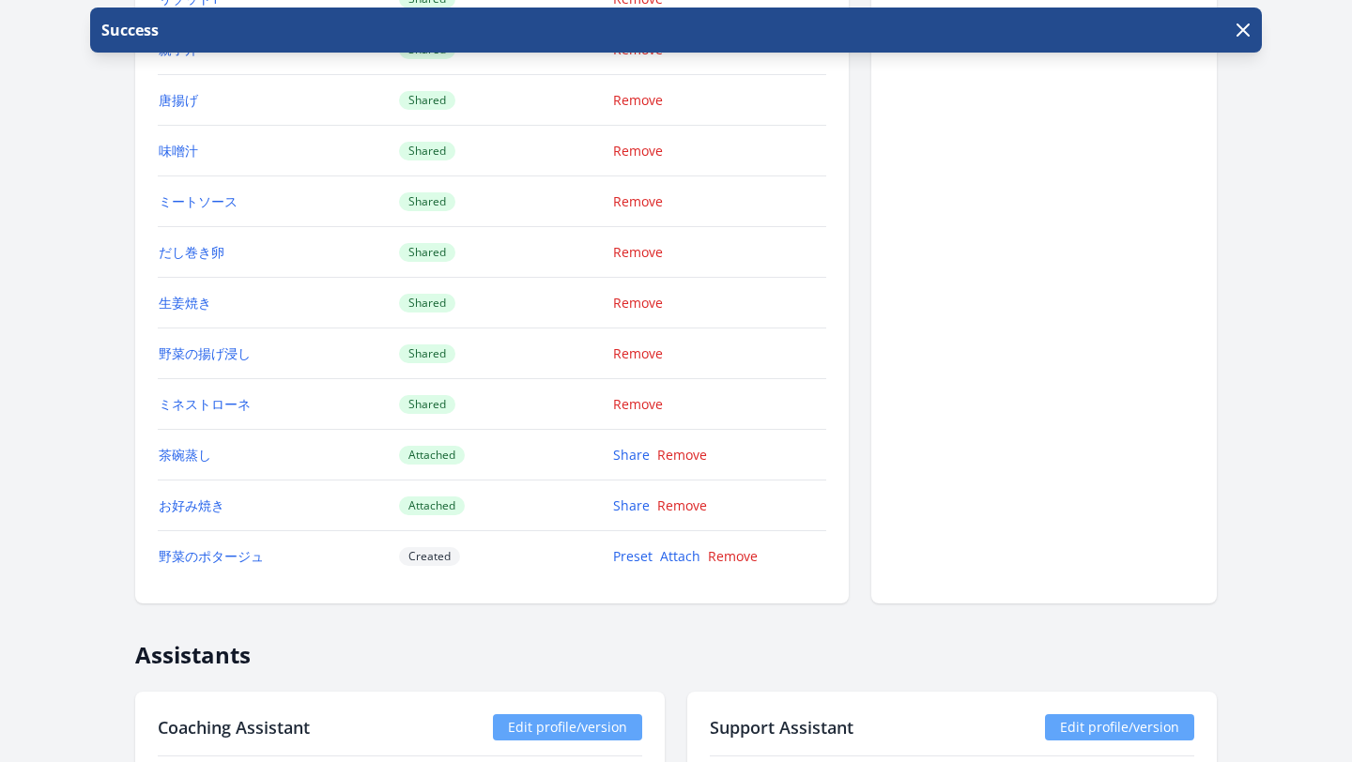
scroll to position [3178, 0]
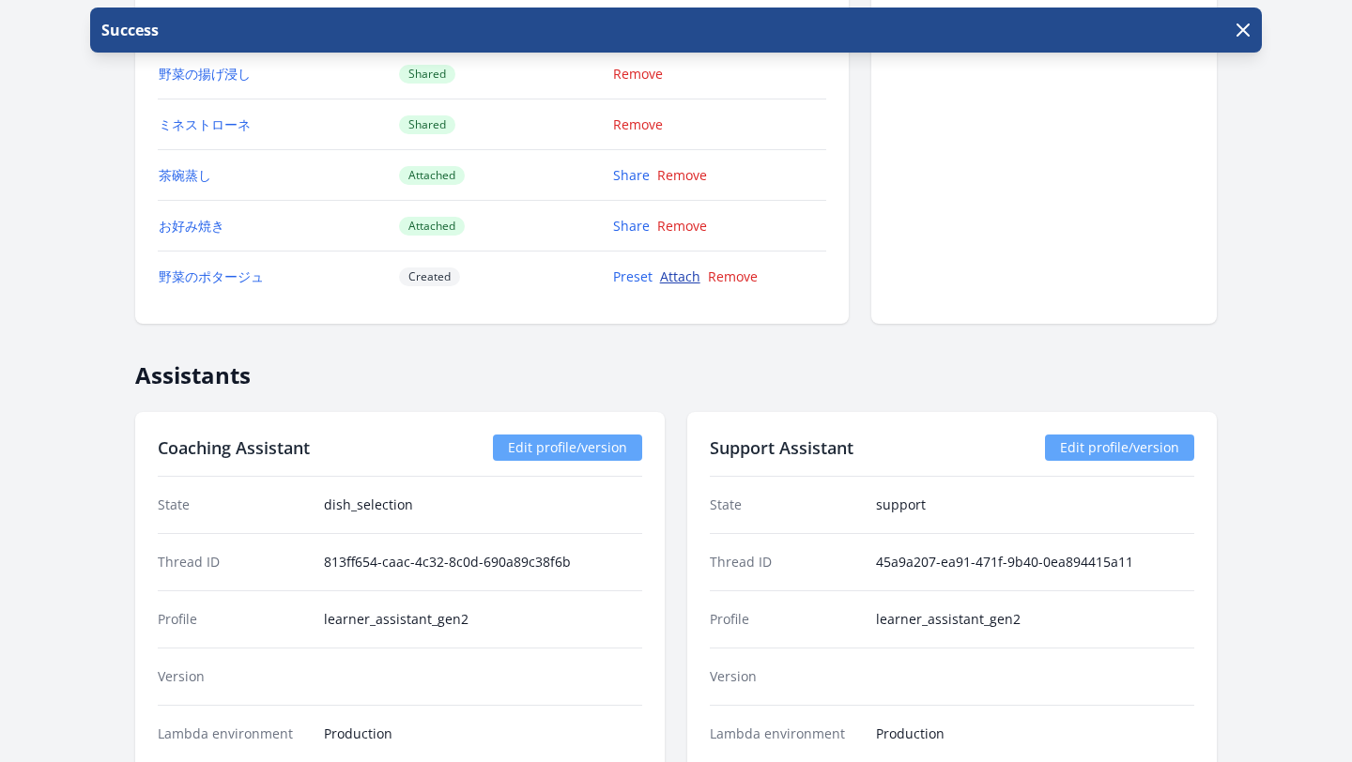
click at [685, 276] on link "Attach" at bounding box center [680, 277] width 40 height 18
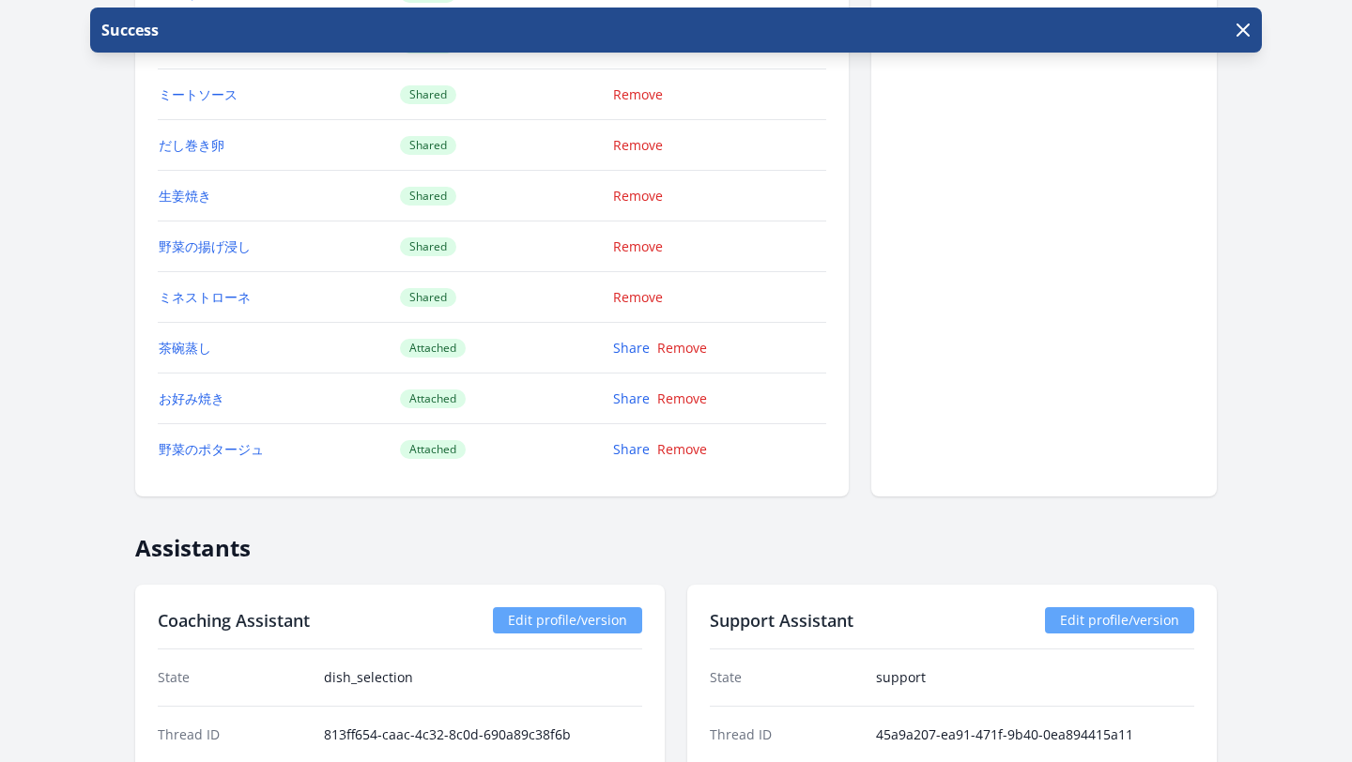
scroll to position [3007, 0]
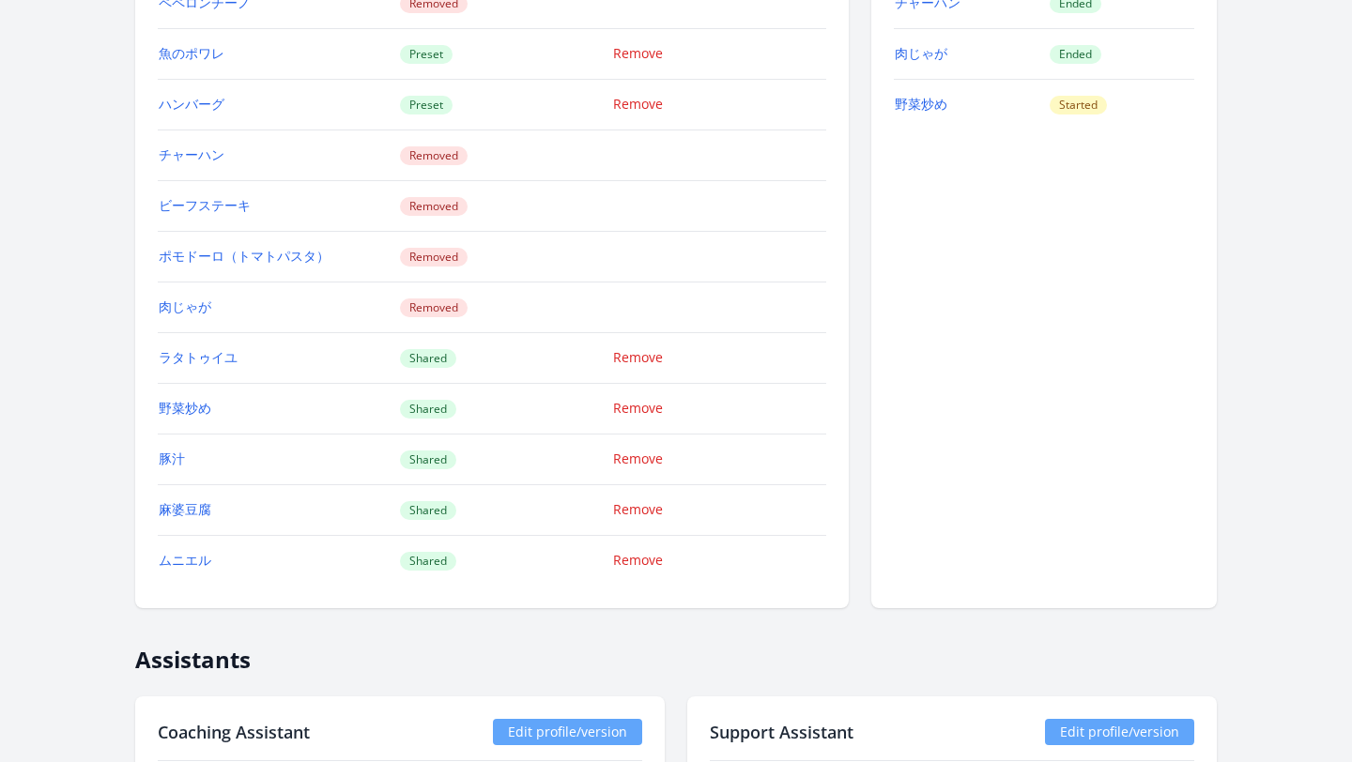
scroll to position [2095, 0]
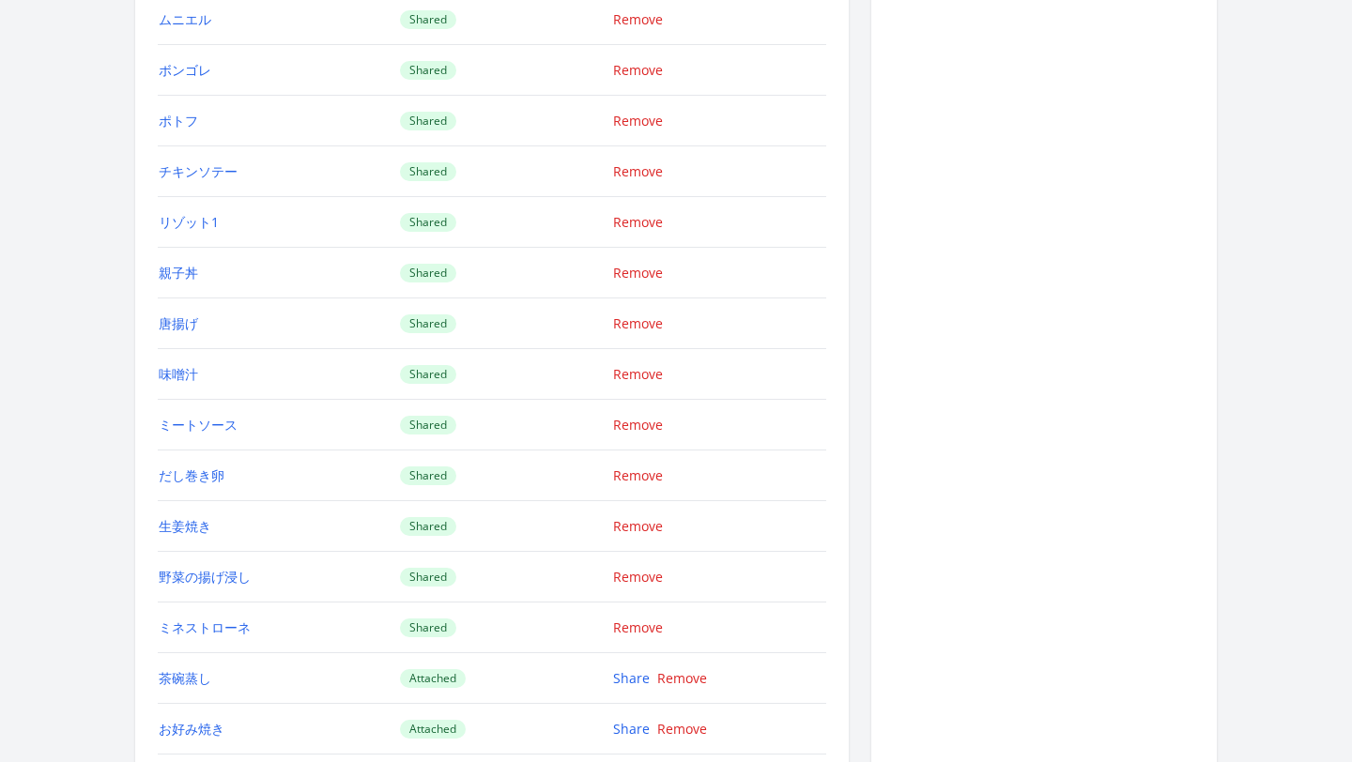
scroll to position [2664, 0]
